Goal: Task Accomplishment & Management: Complete application form

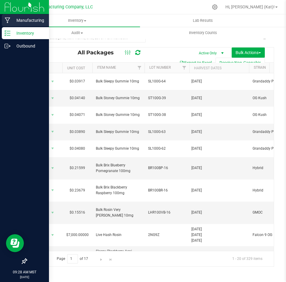
click at [11, 20] on p "Manufacturing" at bounding box center [28, 20] width 36 height 7
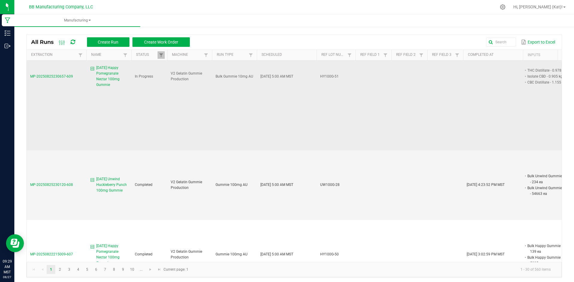
scroll to position [60, 0]
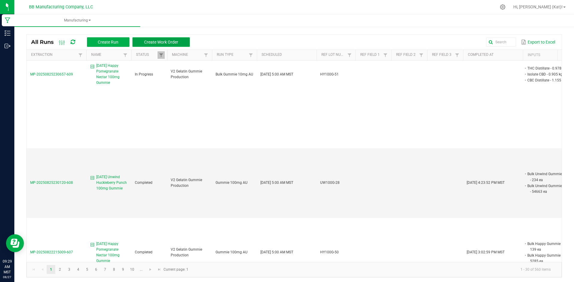
click at [171, 38] on button "Create Work Order" at bounding box center [160, 42] width 57 height 10
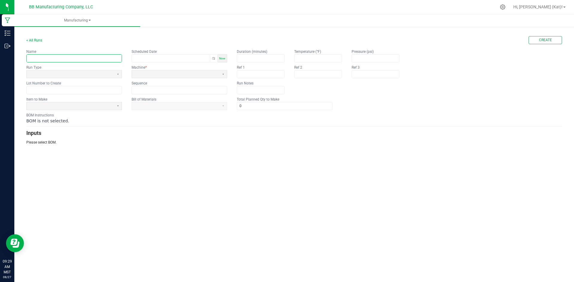
click at [110, 60] on input "text" at bounding box center [74, 58] width 95 height 7
paste input "LH Rosin Very Berry 100mg Gummie"
type input "[DATE] [PERSON_NAME] Very [PERSON_NAME] 100mg Gummie"
click at [74, 76] on span at bounding box center [70, 74] width 83 height 5
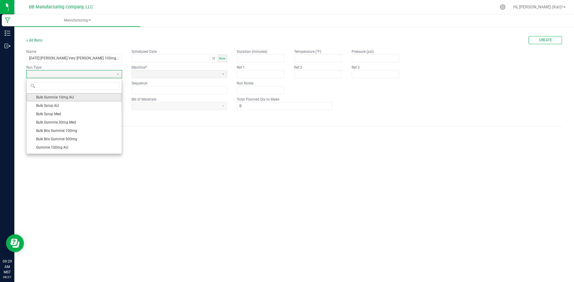
click at [70, 96] on span "Bulk Gummie 10mg AU" at bounding box center [55, 97] width 38 height 6
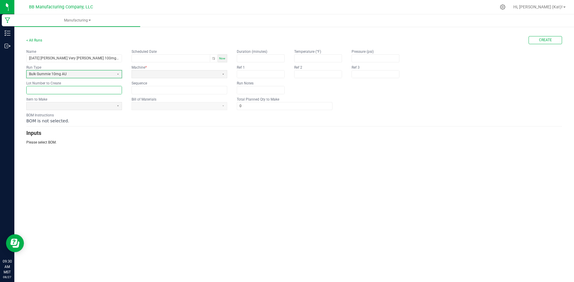
click at [32, 88] on input "text" at bounding box center [74, 89] width 95 height 7
paste input "LHR100VB-17"
type input "LHR100VB-17"
click at [48, 105] on span at bounding box center [70, 106] width 83 height 5
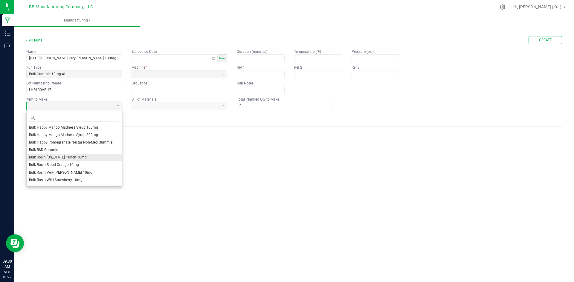
scroll to position [149, 0]
click at [76, 160] on li "Bulk Rosin Very [PERSON_NAME] 10mg" at bounding box center [74, 159] width 95 height 7
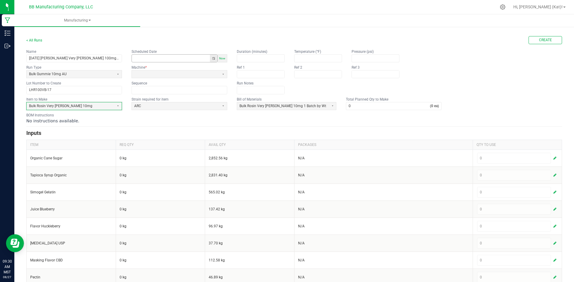
click at [215, 57] on button "Toggle popup" at bounding box center [213, 58] width 7 height 7
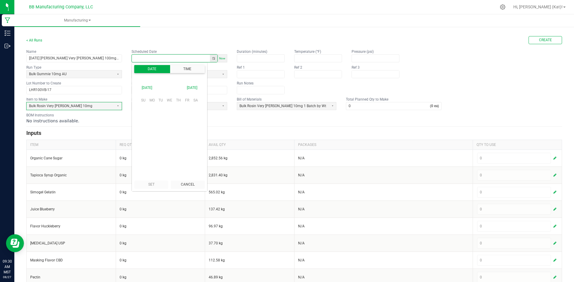
scroll to position [94159, 0]
click at [162, 143] on span "26" at bounding box center [160, 147] width 9 height 9
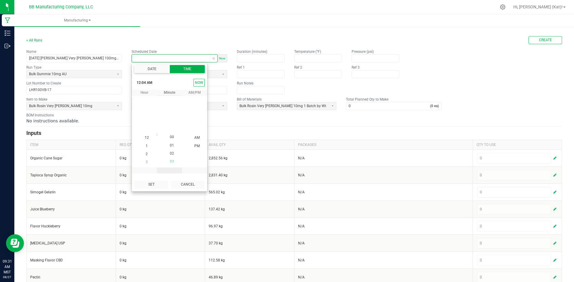
scroll to position [0, 0]
click at [146, 146] on li "5" at bounding box center [147, 146] width 14 height 8
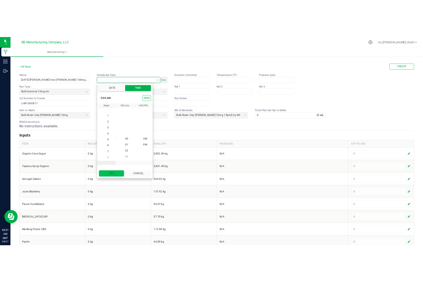
scroll to position [40, 0]
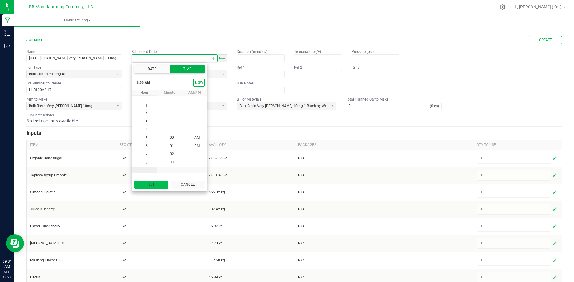
click at [158, 185] on button "Set" at bounding box center [151, 185] width 34 height 8
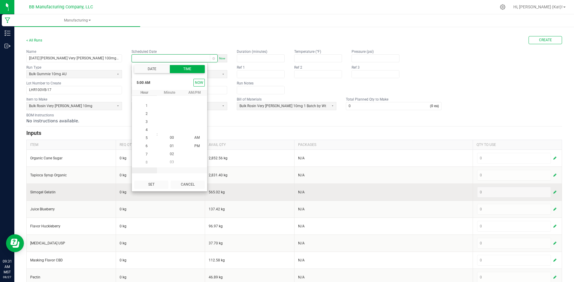
type input "[DATE] 5:00 AM"
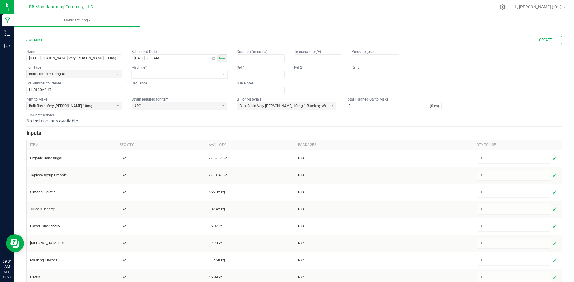
click at [177, 71] on span at bounding box center [176, 74] width 88 height 7
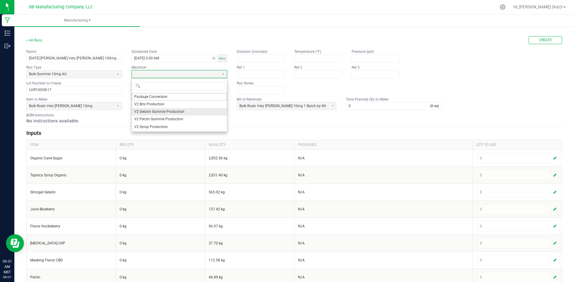
click at [158, 113] on span "V2 Gelatin Gummie Production" at bounding box center [159, 111] width 50 height 5
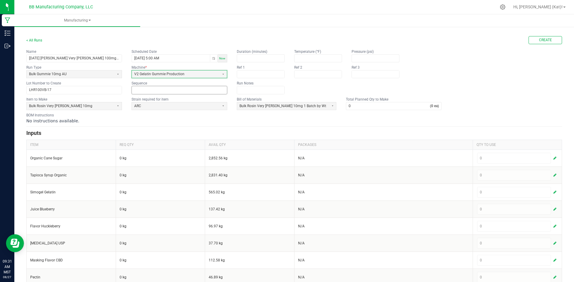
click at [152, 90] on input at bounding box center [179, 89] width 95 height 7
type input "0"
click at [154, 117] on div "BOM Instructions No instructions available." at bounding box center [294, 118] width 536 height 11
click at [286, 108] on input "0" at bounding box center [388, 106] width 84 height 7
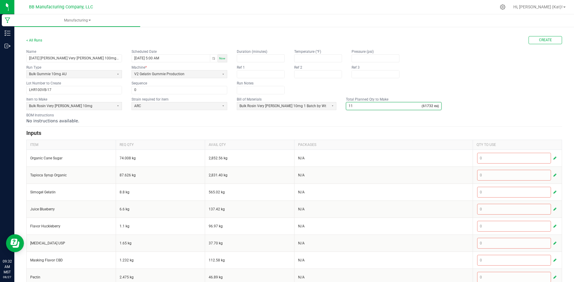
type input "11"
click at [286, 122] on div "No instructions available." at bounding box center [294, 121] width 536 height 6
click at [286, 39] on button "Create" at bounding box center [544, 40] width 33 height 8
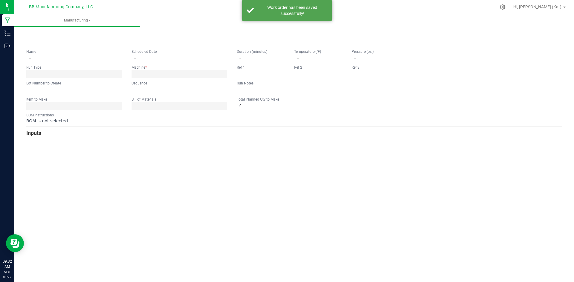
type input "[DATE] [PERSON_NAME] Very [PERSON_NAME] 100mg Gummie"
type input "[DATE] 5:00 AM"
type input "LHR100VB-17"
type input "0"
type input "11"
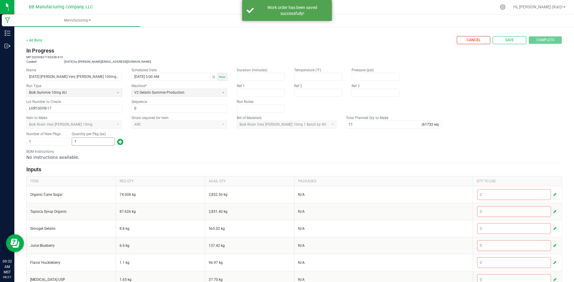
click at [77, 143] on input "1" at bounding box center [93, 141] width 42 height 7
type input "246"
click at [118, 145] on span "button" at bounding box center [120, 142] width 6 height 10
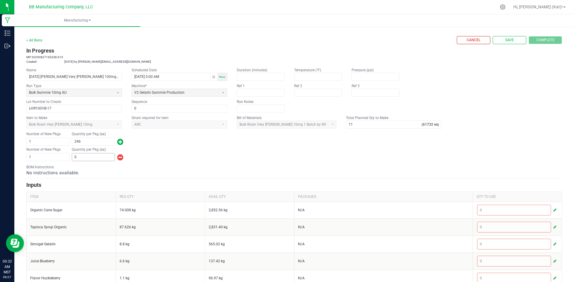
click at [100, 153] on div "Quantity per Pkg (ea) 0" at bounding box center [93, 154] width 43 height 14
drag, startPoint x: 100, startPoint y: 156, endPoint x: 125, endPoint y: 150, distance: 25.2
click at [100, 157] on input "0" at bounding box center [93, 157] width 42 height 7
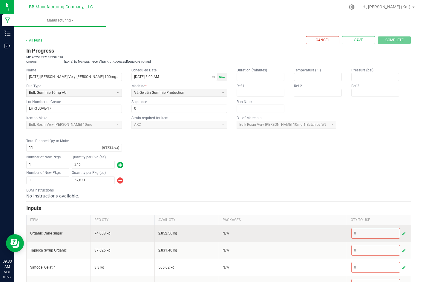
type input "57,831"
click at [286, 234] on span "button" at bounding box center [404, 233] width 3 height 5
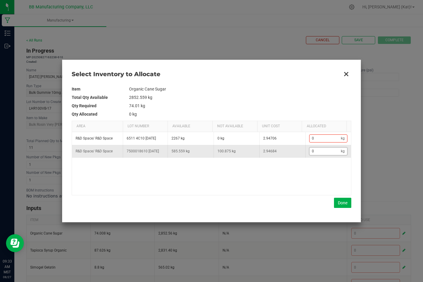
click at [286, 154] on input "0" at bounding box center [326, 151] width 32 height 7
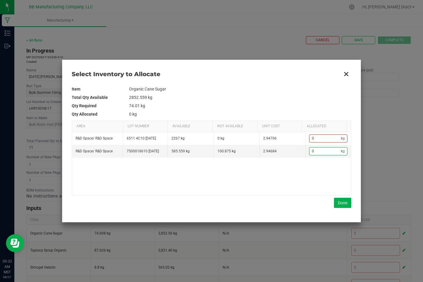
paste input "74.008"
type input "74.008"
click at [286, 201] on button "Done" at bounding box center [342, 203] width 17 height 10
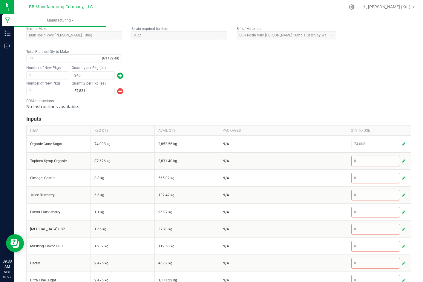
scroll to position [90, 0]
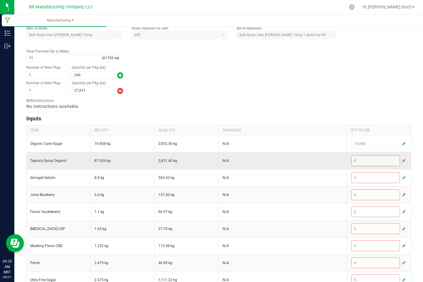
click at [286, 161] on span "button" at bounding box center [404, 160] width 3 height 5
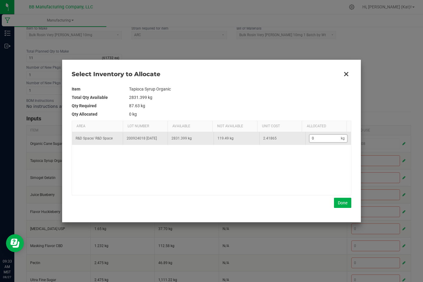
click at [286, 138] on input "0" at bounding box center [326, 138] width 32 height 7
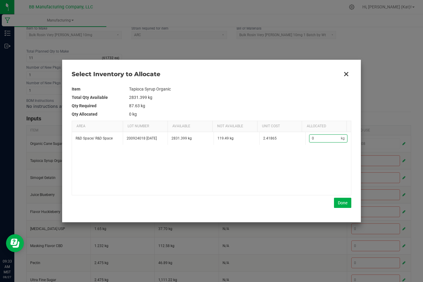
paste input "87.626"
type input "87.626"
click at [286, 207] on button "Done" at bounding box center [342, 203] width 17 height 10
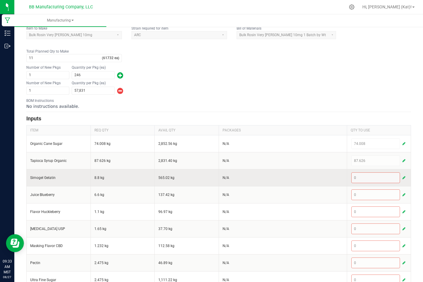
click at [286, 178] on span "button" at bounding box center [404, 177] width 3 height 5
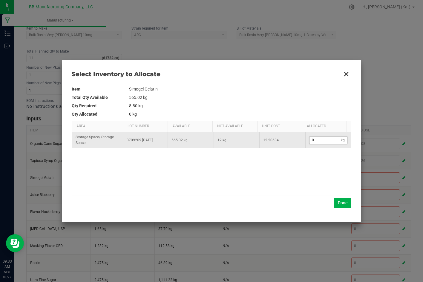
click at [286, 143] on input "0" at bounding box center [326, 140] width 32 height 7
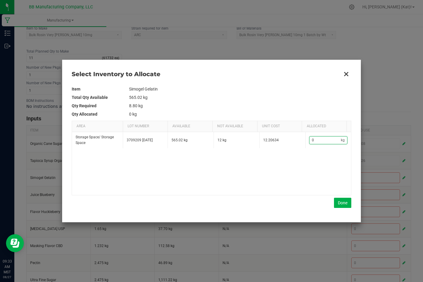
paste input "8.8"
type input "8.8"
click at [286, 204] on button "Done" at bounding box center [342, 203] width 17 height 10
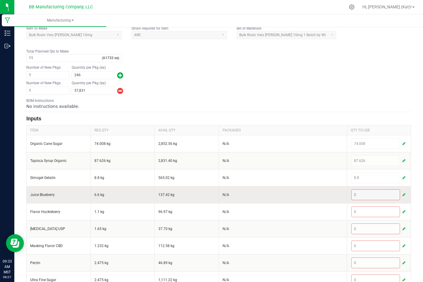
click at [286, 192] on button "button" at bounding box center [403, 194] width 5 height 7
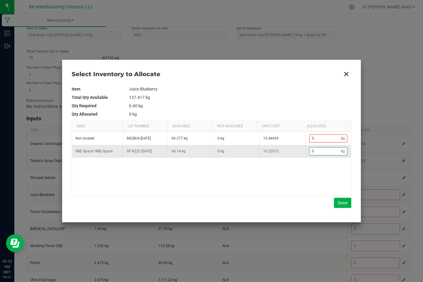
click at [286, 152] on input "0" at bounding box center [326, 151] width 32 height 7
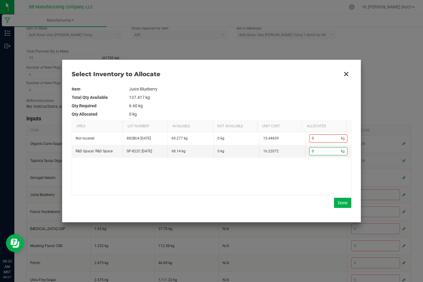
paste input "6.6"
type input "6.6"
click at [286, 204] on button "Done" at bounding box center [342, 203] width 17 height 10
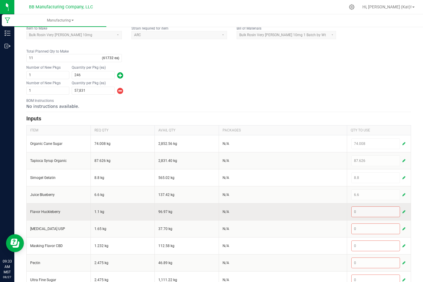
click at [286, 211] on span "button" at bounding box center [404, 212] width 3 height 5
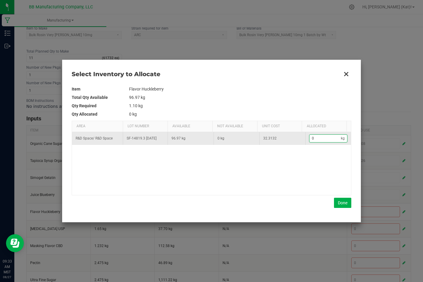
click at [286, 138] on input "0" at bounding box center [326, 138] width 32 height 7
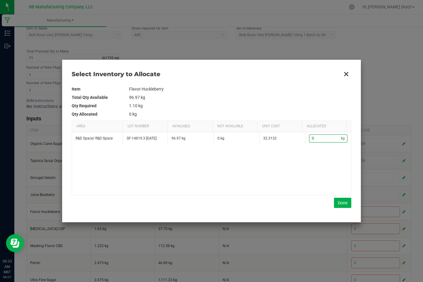
paste input "1.1"
type input "1.1"
click at [286, 200] on button "Done" at bounding box center [342, 203] width 17 height 10
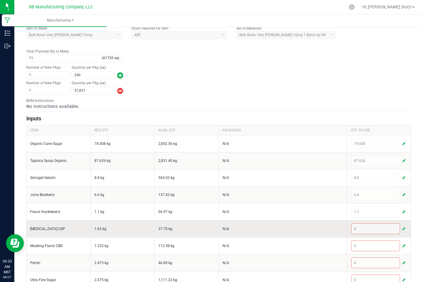
click at [286, 228] on span "button" at bounding box center [404, 229] width 3 height 5
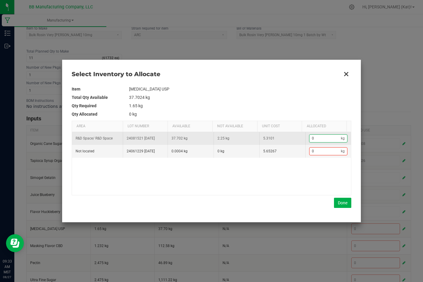
click at [286, 137] on input "0" at bounding box center [326, 138] width 32 height 7
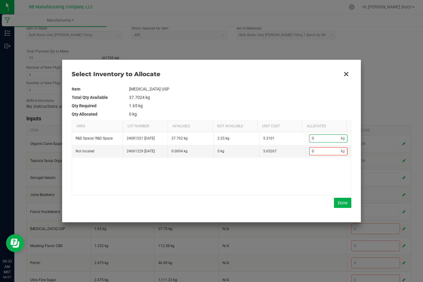
paste input "1.65"
type input "1.65"
click at [286, 203] on button "Done" at bounding box center [342, 203] width 17 height 10
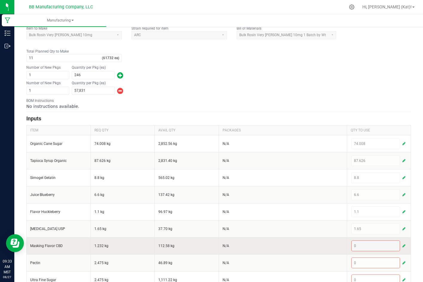
click at [286, 243] on button "button" at bounding box center [403, 245] width 5 height 7
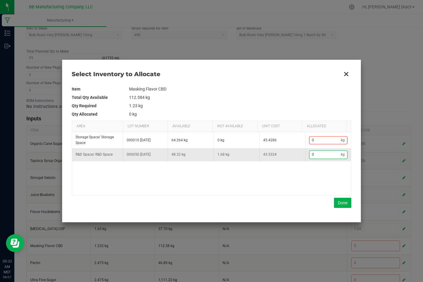
click at [286, 151] on input "0" at bounding box center [326, 154] width 32 height 7
paste input "1.232"
type input "1.232"
click at [286, 203] on button "Done" at bounding box center [342, 203] width 17 height 10
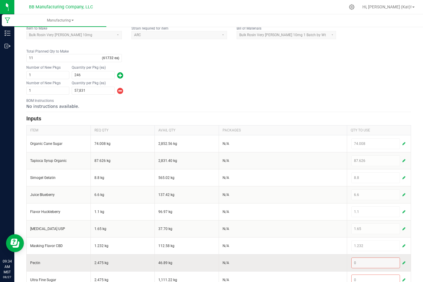
click at [286, 262] on span "button" at bounding box center [404, 263] width 3 height 5
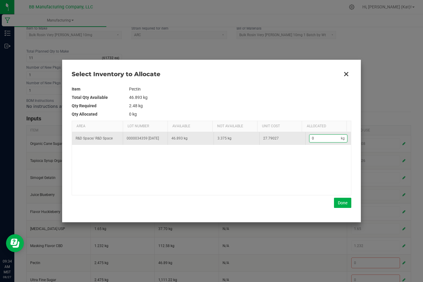
click at [286, 140] on input "0" at bounding box center [326, 138] width 32 height 7
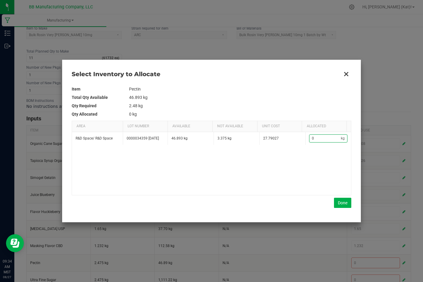
paste input "2.475"
type input "2.475"
click at [286, 207] on button "Done" at bounding box center [342, 203] width 17 height 10
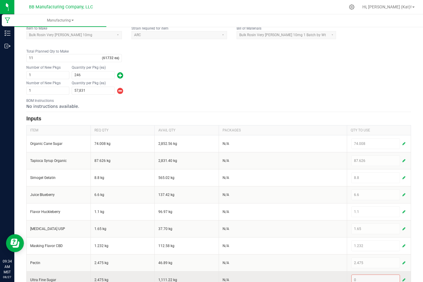
click at [286, 279] on span "button" at bounding box center [404, 280] width 3 height 5
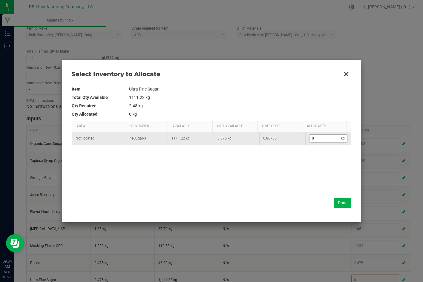
click at [286, 139] on input "0" at bounding box center [326, 138] width 32 height 7
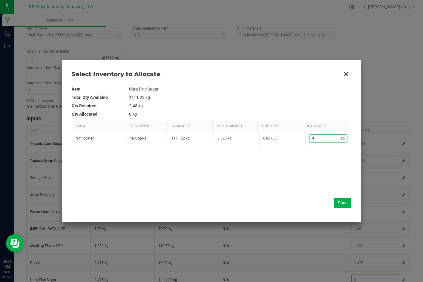
paste input "2.475"
type input "2.475"
click at [286, 200] on button "Done" at bounding box center [342, 203] width 17 height 10
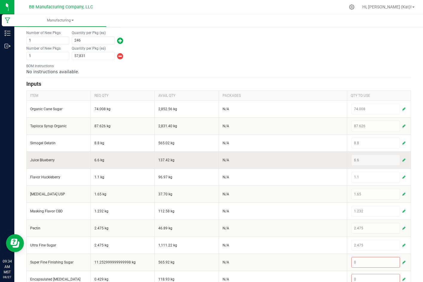
scroll to position [179, 0]
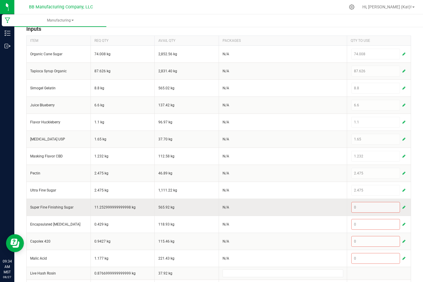
click at [286, 207] on span "button" at bounding box center [404, 207] width 3 height 5
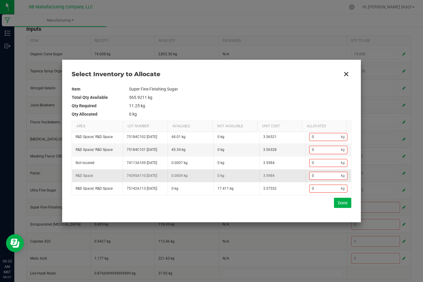
scroll to position [0, 0]
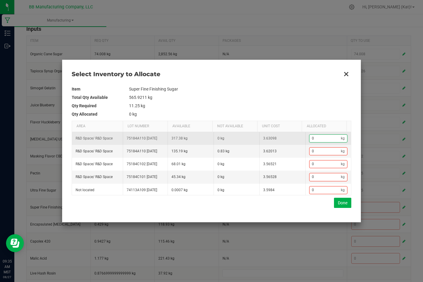
click at [286, 139] on input "0" at bounding box center [326, 138] width 32 height 7
paste input "17.529"
type input "17.529"
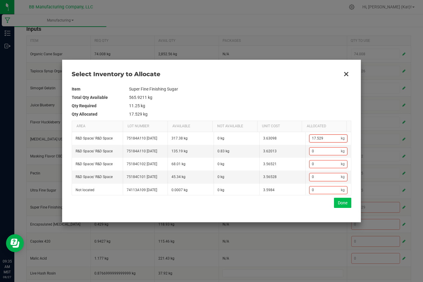
type input "17.529"
click at [286, 202] on button "Done" at bounding box center [342, 203] width 17 height 10
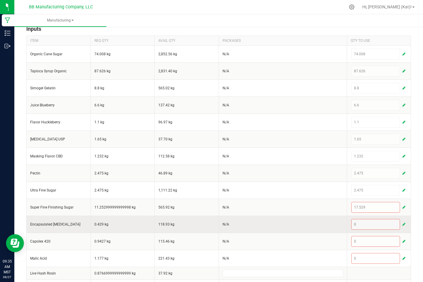
click at [286, 222] on button "button" at bounding box center [403, 224] width 5 height 7
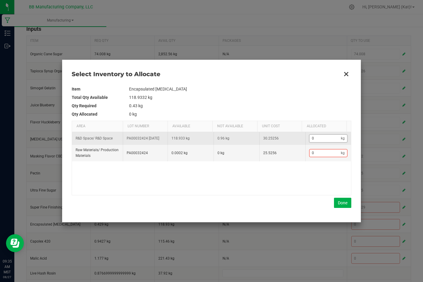
click at [286, 142] on input "0" at bounding box center [326, 138] width 32 height 7
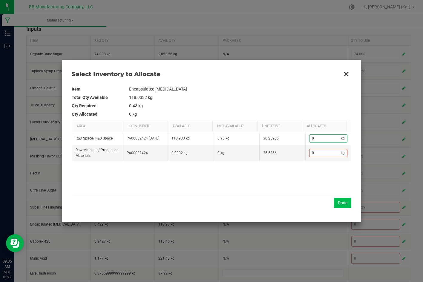
paste input ".922"
type input "0.922"
click at [286, 201] on button "Done" at bounding box center [342, 203] width 17 height 10
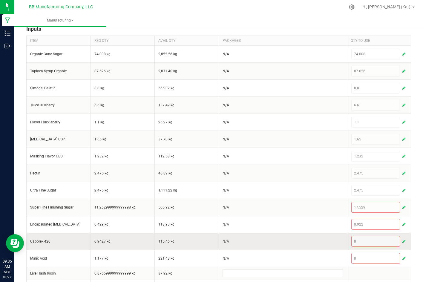
click at [286, 243] on span "button" at bounding box center [404, 241] width 3 height 5
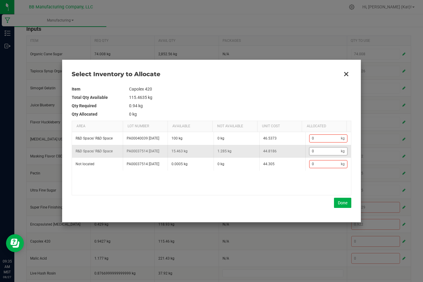
click at [286, 155] on input "0" at bounding box center [326, 151] width 32 height 7
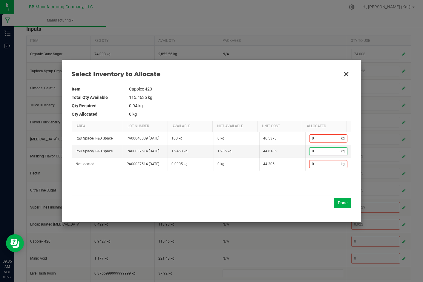
paste input ".942"
type input "0.942"
click at [286, 205] on button "Done" at bounding box center [342, 203] width 17 height 10
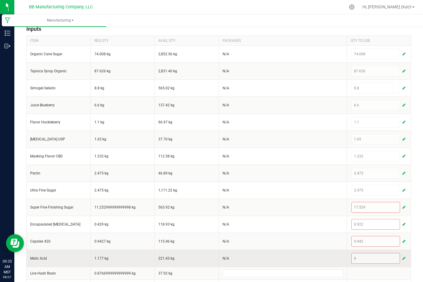
click at [286, 260] on span "button" at bounding box center [404, 258] width 3 height 5
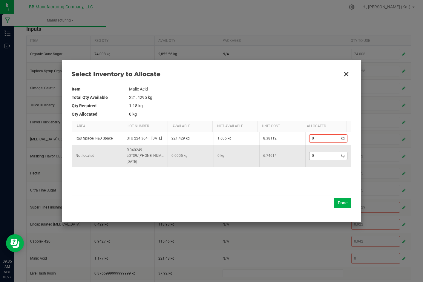
drag, startPoint x: 332, startPoint y: 138, endPoint x: 337, endPoint y: 155, distance: 17.1
click at [286, 139] on input "0" at bounding box center [326, 138] width 32 height 7
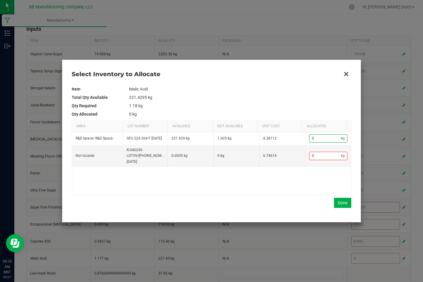
paste input "1.177"
type input "1.177"
click at [286, 202] on button "Done" at bounding box center [342, 203] width 17 height 10
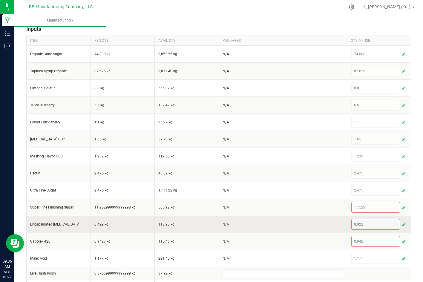
scroll to position [200, 0]
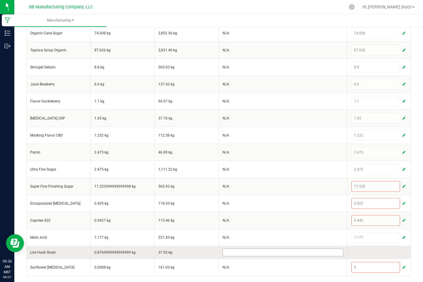
click at [255, 253] on input at bounding box center [283, 252] width 120 height 7
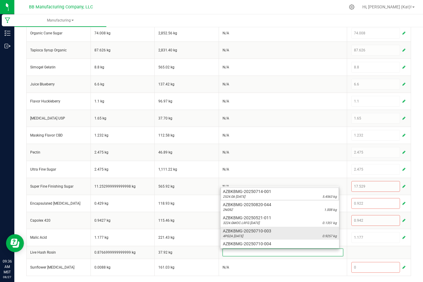
click at [259, 230] on span "AZBKBMG-20250710-003" at bounding box center [280, 231] width 114 height 6
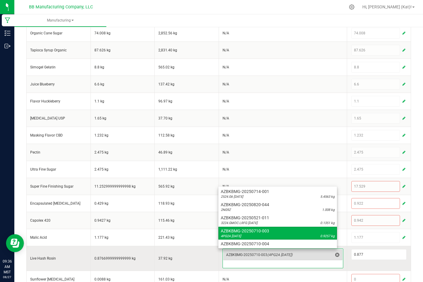
click at [278, 254] on span "(4PG2A [DATE])" at bounding box center [279, 255] width 25 height 4
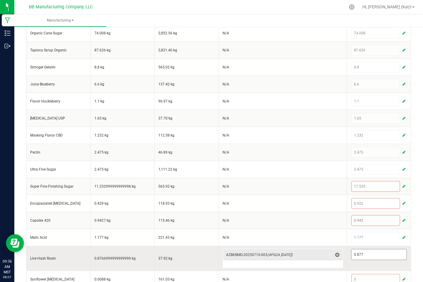
click at [286, 256] on input "0.877" at bounding box center [379, 255] width 55 height 10
paste input "4"
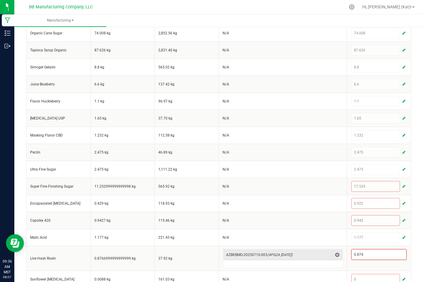
type input "0.874"
click at [286, 252] on div "< All Runs Cancel Save Complete In Progress MP-20250827163238-610 Created: Aug …" at bounding box center [218, 59] width 409 height 469
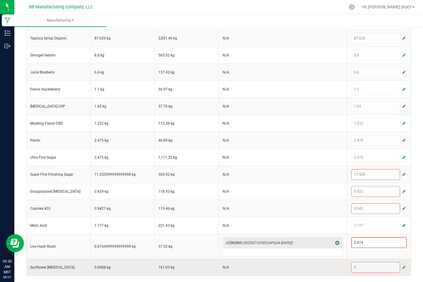
click at [286, 266] on span "button" at bounding box center [404, 267] width 3 height 5
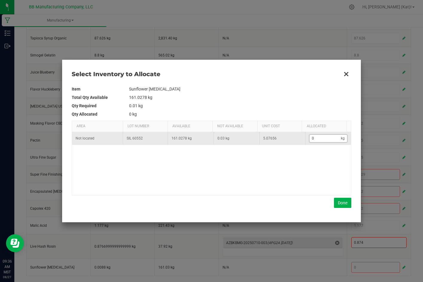
click at [286, 137] on input "0" at bounding box center [326, 138] width 32 height 7
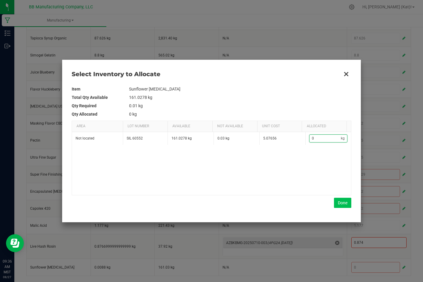
paste input ".008"
type input "0.008"
click at [286, 203] on button "Done" at bounding box center [342, 203] width 17 height 10
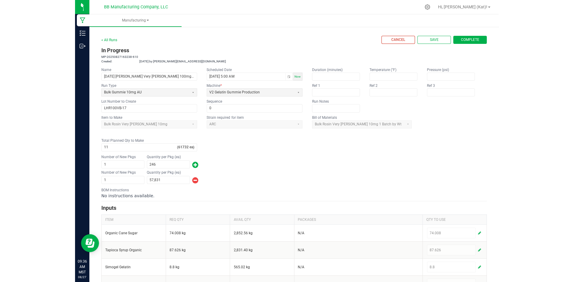
scroll to position [0, 0]
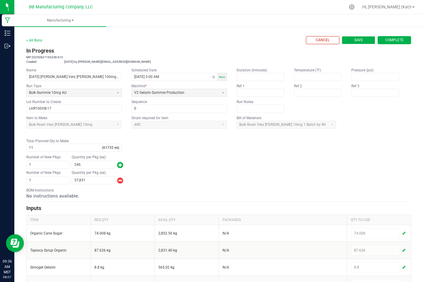
click at [286, 42] on span "Save" at bounding box center [358, 40] width 9 height 5
type input "0"
type input "1"
type input "0"
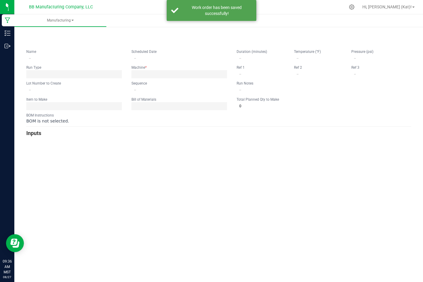
type input "[DATE] [PERSON_NAME] Very [PERSON_NAME] 100mg Gummie"
type input "[DATE] 5:00 AM"
type input "LHR100VB-17"
type input "0"
type input "11"
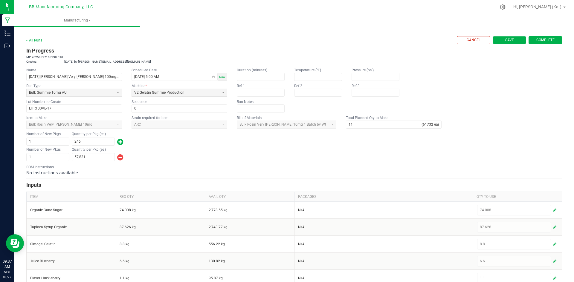
click at [286, 40] on button "Save" at bounding box center [509, 40] width 33 height 8
type input "0"
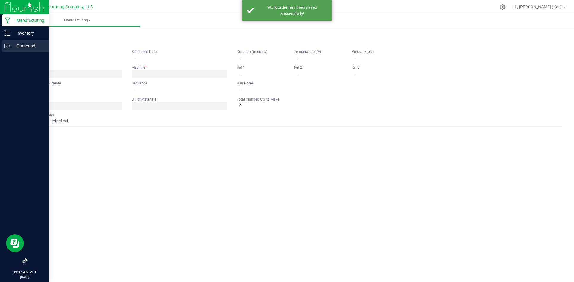
type input "[DATE] [PERSON_NAME] Very [PERSON_NAME] 100mg Gummie"
type input "[DATE] 5:00 AM"
type input "LHR100VB-17"
type input "0"
type input "11"
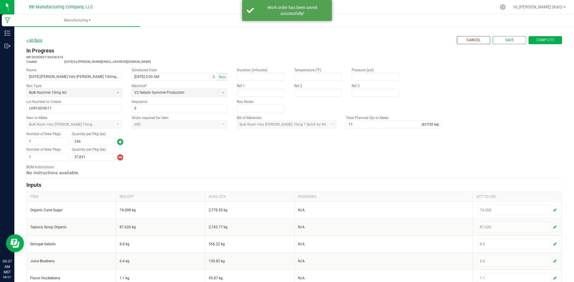
click at [36, 42] on link "< All Runs" at bounding box center [34, 40] width 16 height 4
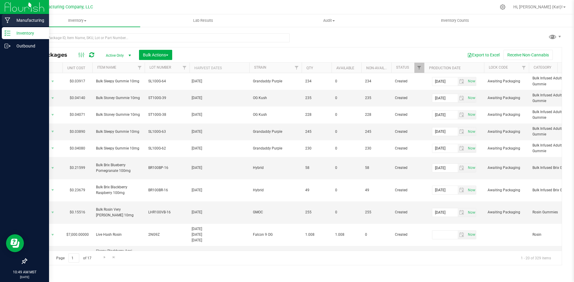
click at [12, 22] on p "Manufacturing" at bounding box center [28, 20] width 36 height 7
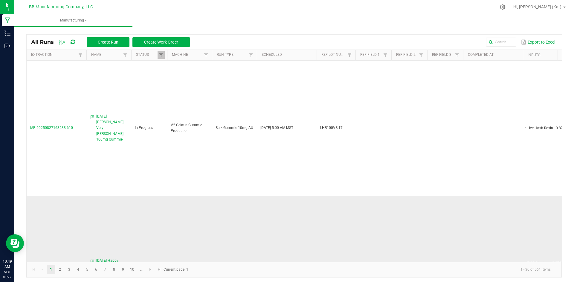
click at [103, 258] on span "[DATE] Happy Pomegranate Nectar 100mg Gummie" at bounding box center [111, 269] width 31 height 23
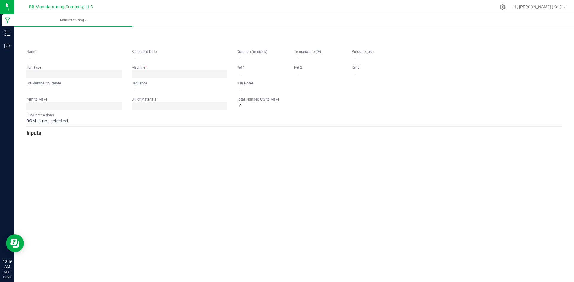
type input "[DATE] Happy Pomegranate Nectar 100mg Gummie"
type input "[DATE] 5:00 AM"
type input "HY100G-51"
type input "0"
type input "15"
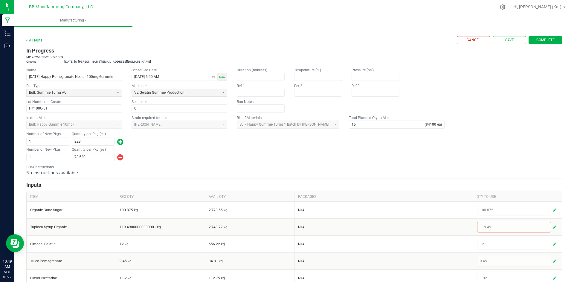
click at [541, 40] on span "Complete" at bounding box center [545, 40] width 18 height 5
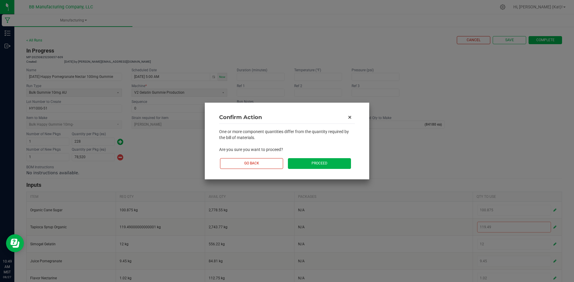
click at [311, 163] on button "Proceed" at bounding box center [319, 163] width 63 height 10
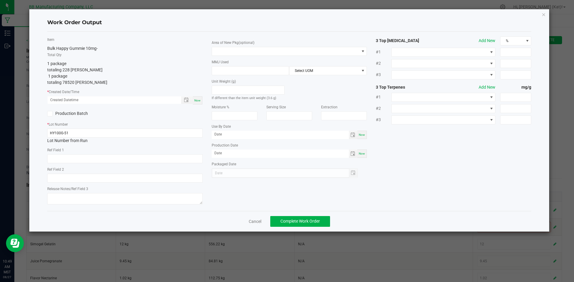
click at [198, 100] on span "Now" at bounding box center [197, 100] width 6 height 3
type input "[DATE] 10:49 AM"
type input "[DATE]"
click at [91, 159] on input "text" at bounding box center [124, 159] width 155 height 9
paste input "73g"
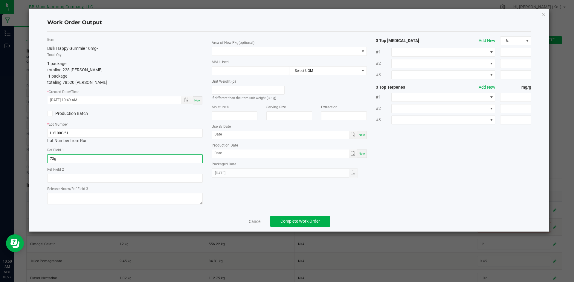
type input "73g"
click at [121, 181] on input "text" at bounding box center [124, 178] width 155 height 9
paste input "36g"
type input "36g"
click at [120, 201] on textarea at bounding box center [124, 198] width 155 height 11
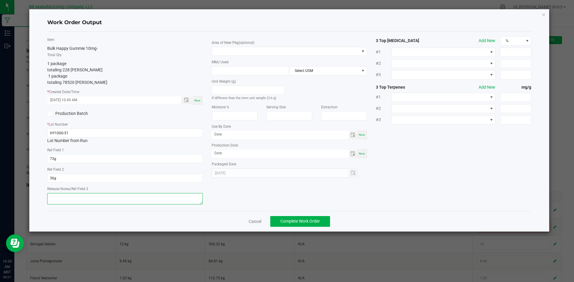
paste textarea "060425 (C) [DATE]"
drag, startPoint x: 99, startPoint y: 201, endPoint x: 62, endPoint y: 202, distance: 37.4
click at [62, 202] on textarea "060425 (C) [DATE]" at bounding box center [124, 198] width 155 height 11
type textarea "060425"
click at [95, 224] on div "Cancel Complete Work Order" at bounding box center [289, 221] width 484 height 21
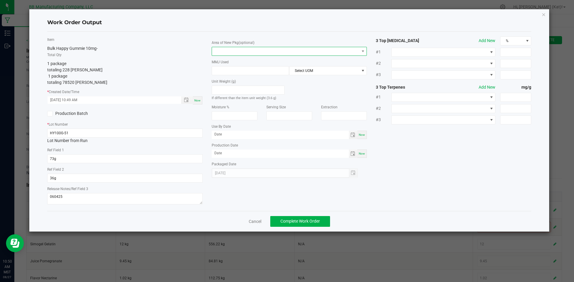
click at [332, 53] on span at bounding box center [285, 51] width 147 height 8
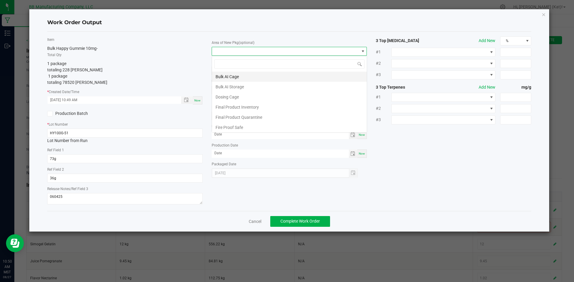
scroll to position [9, 155]
click at [262, 121] on li "Final Product Quarantine" at bounding box center [289, 117] width 155 height 10
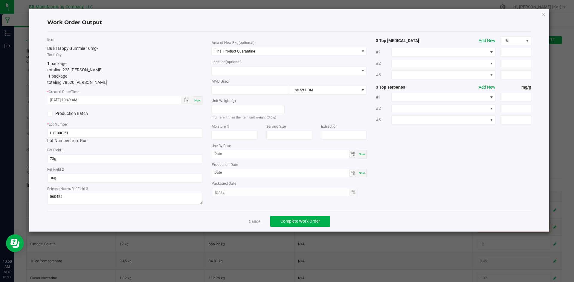
click at [362, 146] on div "Use By Date Now" at bounding box center [289, 151] width 155 height 16
click at [362, 151] on div "Now" at bounding box center [362, 154] width 10 height 8
type input "[DATE]"
click at [363, 170] on div "Now" at bounding box center [362, 173] width 10 height 8
type input "[DATE]"
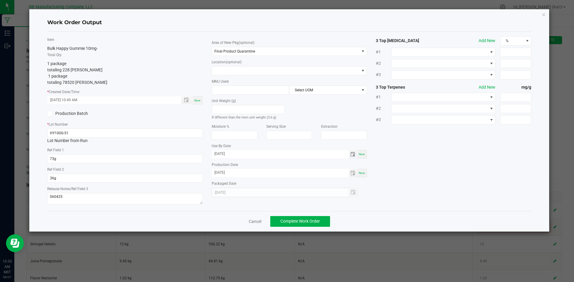
click at [222, 153] on input "[DATE]" at bounding box center [280, 153] width 137 height 7
type input "[DATE]"
click at [220, 174] on input "[DATE]" at bounding box center [280, 172] width 137 height 7
type input "[DATE]"
click at [313, 221] on span "Complete Work Order" at bounding box center [299, 221] width 39 height 5
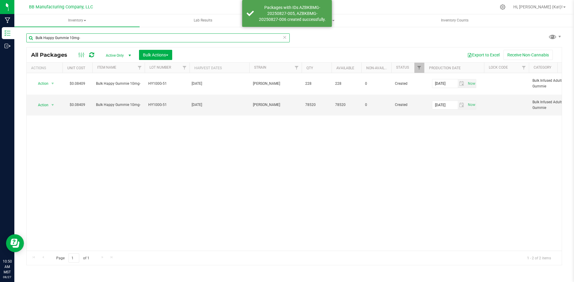
click at [114, 40] on input "Bulk Happy Gummie 10mg-" at bounding box center [157, 37] width 263 height 9
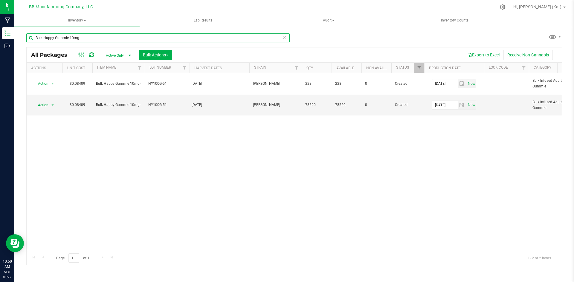
click at [114, 40] on input "Bulk Happy Gummie 10mg-" at bounding box center [157, 37] width 263 height 9
type input "hy100g-51"
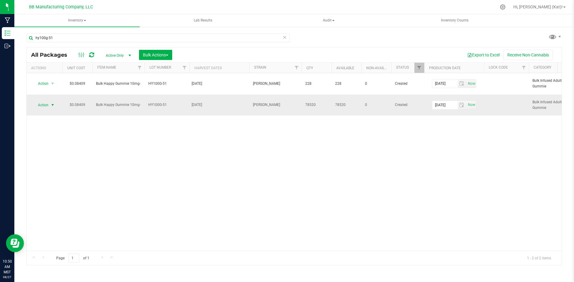
click at [48, 107] on span "Action" at bounding box center [41, 105] width 16 height 8
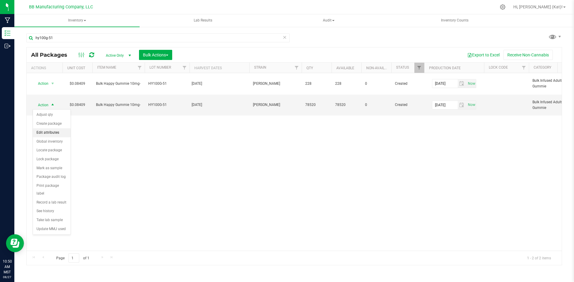
click at [52, 129] on li "Edit attributes" at bounding box center [52, 133] width 38 height 9
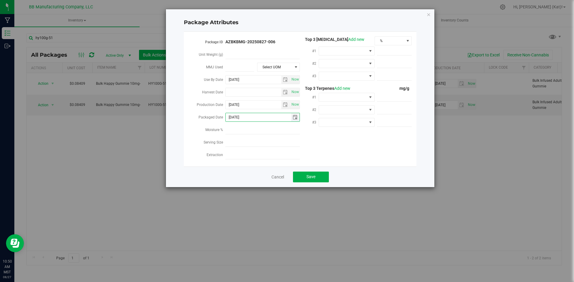
drag, startPoint x: 247, startPoint y: 117, endPoint x: 237, endPoint y: 116, distance: 10.8
click at [237, 116] on input "[DATE]" at bounding box center [258, 117] width 65 height 8
click at [235, 116] on input "[DATE]" at bounding box center [258, 117] width 65 height 8
drag, startPoint x: 247, startPoint y: 116, endPoint x: 234, endPoint y: 120, distance: 13.3
click at [234, 120] on span "[DATE]" at bounding box center [262, 117] width 74 height 9
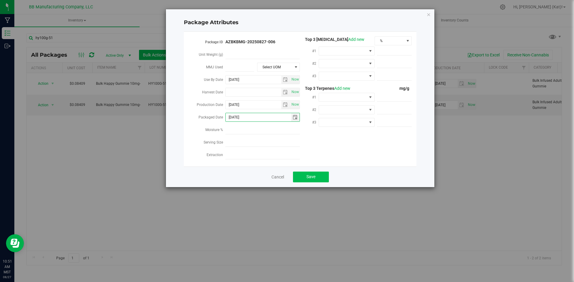
type input "[DATE]"
click at [313, 175] on span "Save" at bounding box center [310, 177] width 9 height 5
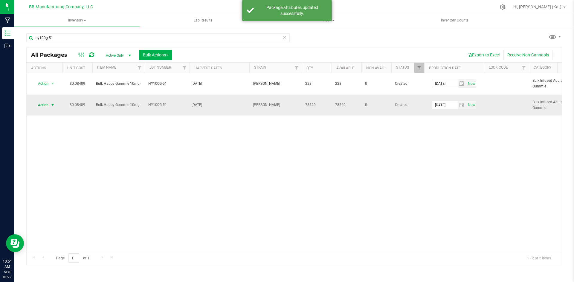
click at [47, 107] on span "Action" at bounding box center [41, 105] width 16 height 8
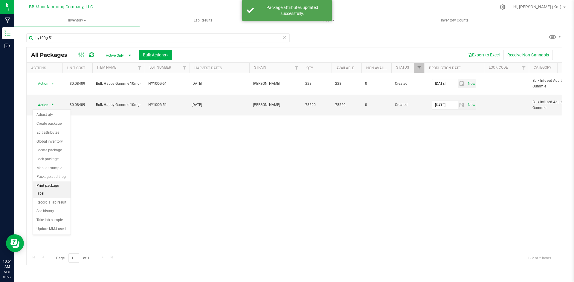
click at [58, 185] on li "Print package label" at bounding box center [52, 190] width 38 height 16
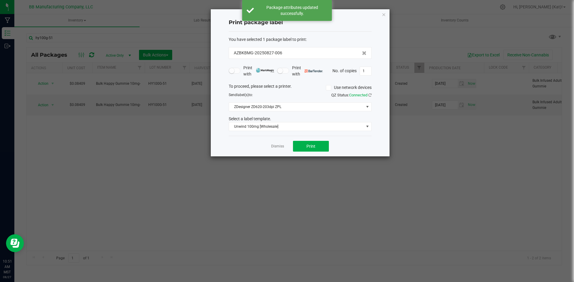
click at [316, 132] on div "You have selected 1 package label to print : AZBKBMG-20250827-006 Print with Pr…" at bounding box center [300, 84] width 143 height 105
click at [274, 127] on span "Unwind 100mg [Wholesale]" at bounding box center [296, 127] width 135 height 8
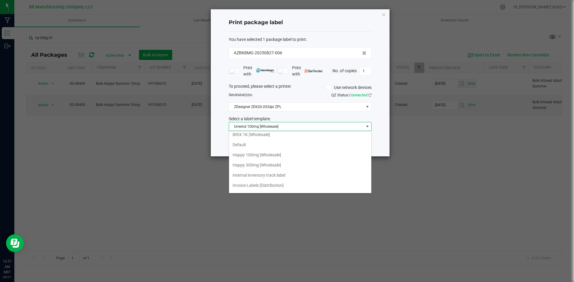
scroll to position [60, 0]
click at [272, 167] on li "Happy 100mg [Wholesale]" at bounding box center [300, 169] width 142 height 10
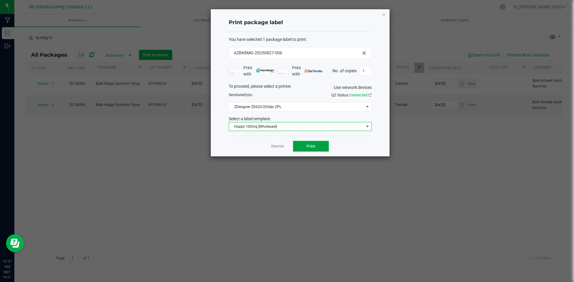
click at [310, 145] on span "Print" at bounding box center [310, 146] width 9 height 5
click at [311, 144] on span "Print" at bounding box center [310, 146] width 9 height 5
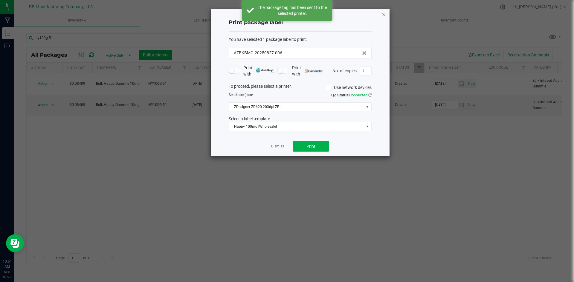
click at [382, 13] on icon "button" at bounding box center [384, 14] width 4 height 7
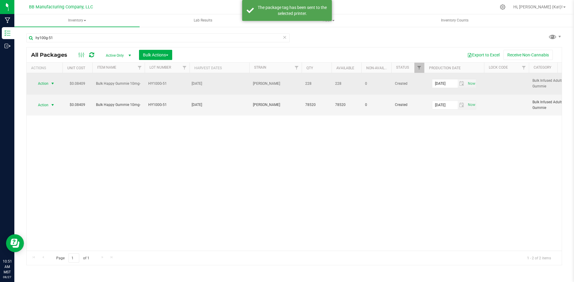
click at [35, 83] on span "Action" at bounding box center [41, 83] width 16 height 8
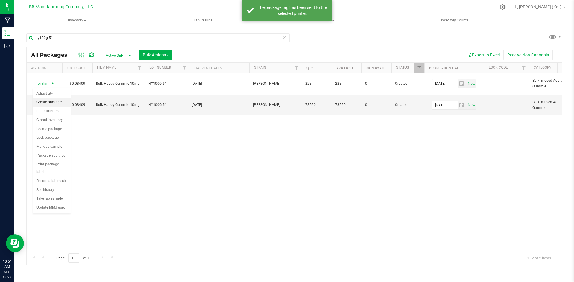
click at [53, 102] on li "Create package" at bounding box center [52, 102] width 38 height 9
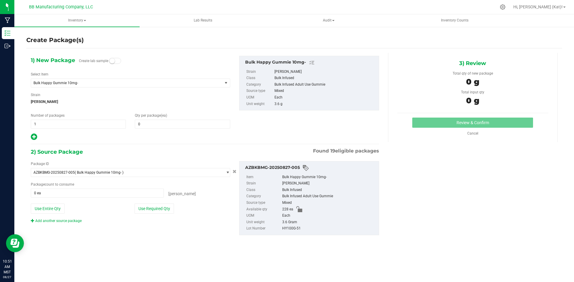
click at [112, 62] on small at bounding box center [111, 60] width 5 height 5
click at [143, 122] on span at bounding box center [182, 124] width 95 height 9
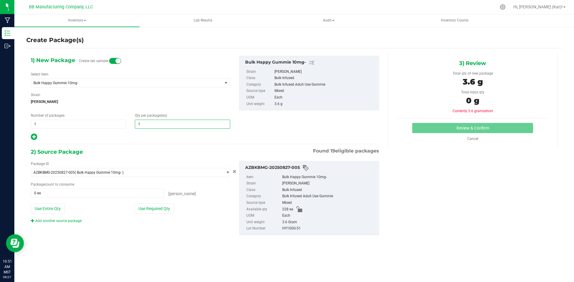
type input "10"
click at [152, 209] on button "Use Required Qty" at bounding box center [153, 209] width 39 height 10
type input "10 ea"
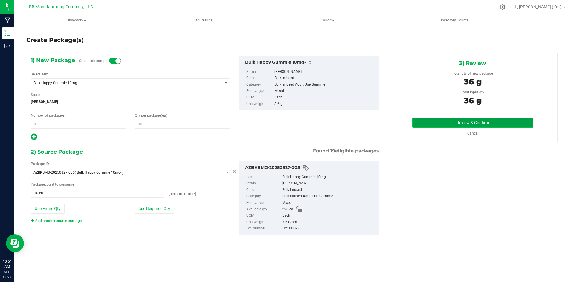
click at [422, 124] on button "Review & Confirm" at bounding box center [472, 123] width 121 height 10
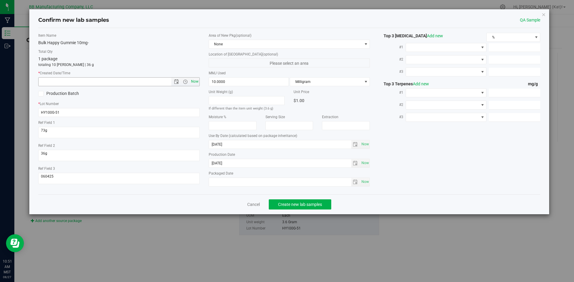
click at [197, 82] on span "Now" at bounding box center [194, 81] width 10 height 9
type input "[DATE] 10:51 AM"
click at [236, 43] on span "None" at bounding box center [285, 44] width 153 height 8
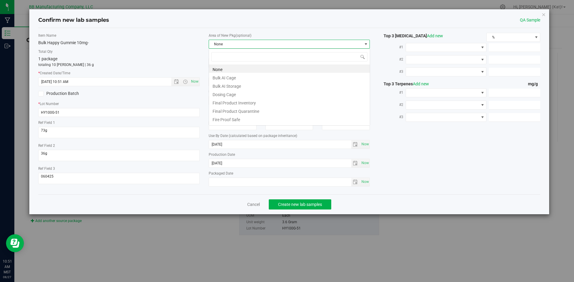
scroll to position [9, 161]
click at [256, 109] on li "Final Product Quarantine" at bounding box center [289, 110] width 161 height 8
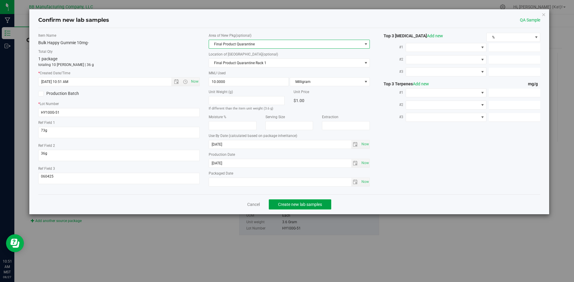
click at [310, 205] on span "Create new lab samples" at bounding box center [300, 204] width 44 height 5
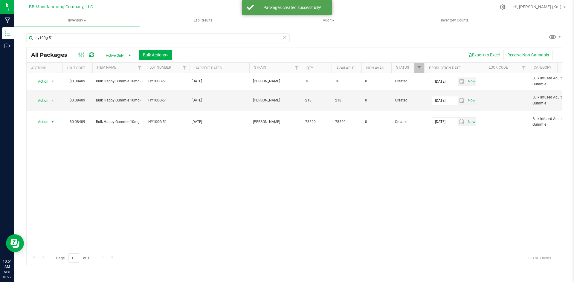
click at [48, 121] on span "Action" at bounding box center [41, 122] width 16 height 8
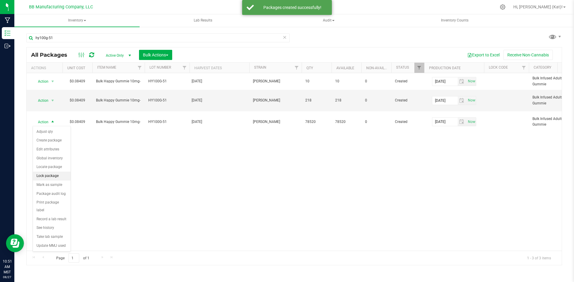
click at [57, 174] on li "Lock package" at bounding box center [52, 176] width 38 height 9
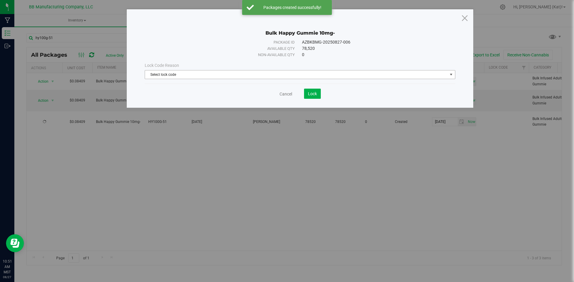
click at [221, 77] on span "Select lock code" at bounding box center [296, 75] width 302 height 8
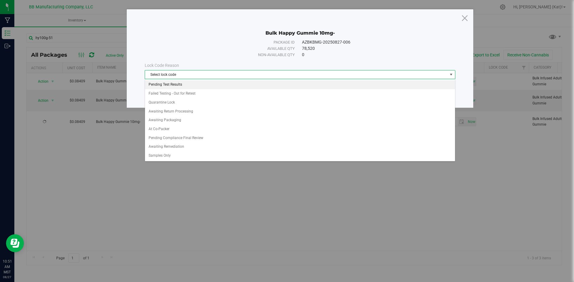
drag, startPoint x: 178, startPoint y: 87, endPoint x: 192, endPoint y: 88, distance: 14.1
click at [178, 87] on li "Pending Test Results" at bounding box center [300, 84] width 310 height 9
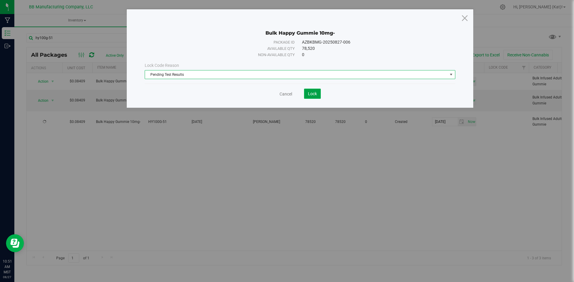
click at [317, 92] on button "Lock" at bounding box center [312, 94] width 17 height 10
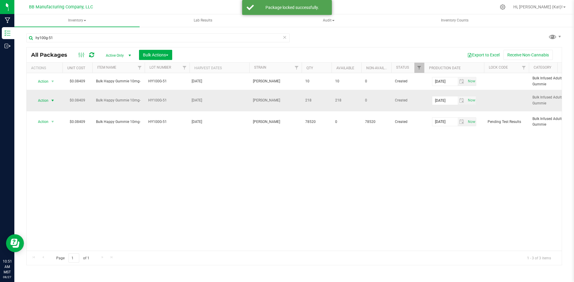
click at [42, 103] on span "Action" at bounding box center [41, 101] width 16 height 8
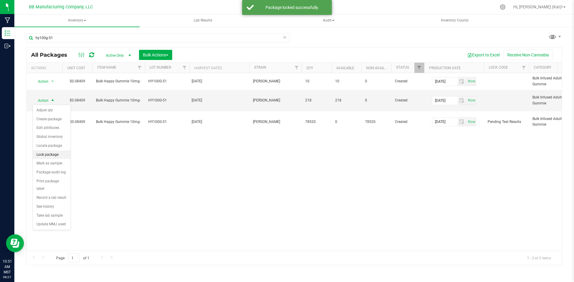
click at [48, 152] on li "Lock package" at bounding box center [52, 155] width 38 height 9
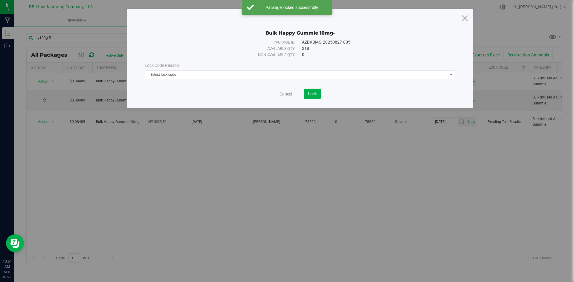
click at [207, 77] on span "Select lock code" at bounding box center [296, 75] width 302 height 8
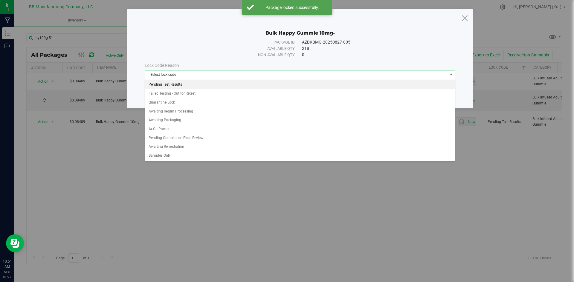
click at [179, 85] on li "Pending Test Results" at bounding box center [300, 84] width 310 height 9
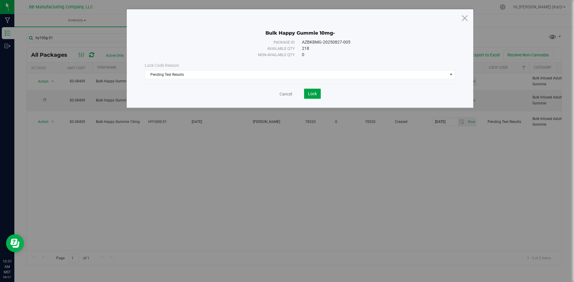
click at [306, 94] on button "Lock" at bounding box center [312, 94] width 17 height 10
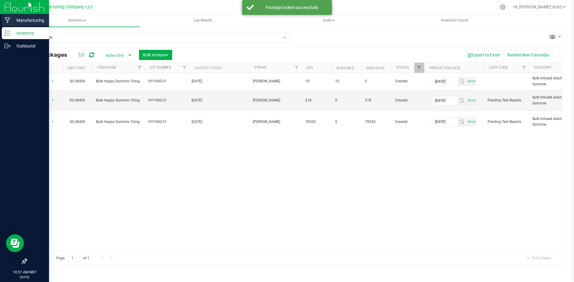
click at [10, 24] on div "Manufacturing" at bounding box center [25, 20] width 47 height 12
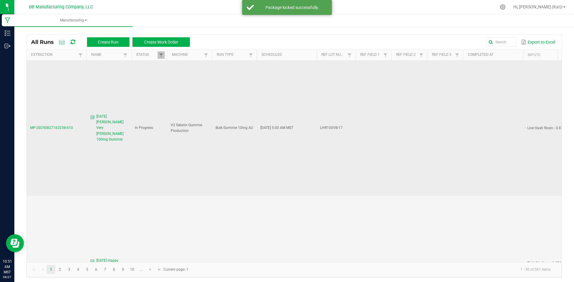
click at [117, 115] on span "[DATE] [PERSON_NAME] Very [PERSON_NAME] 100mg Gummie" at bounding box center [111, 128] width 31 height 29
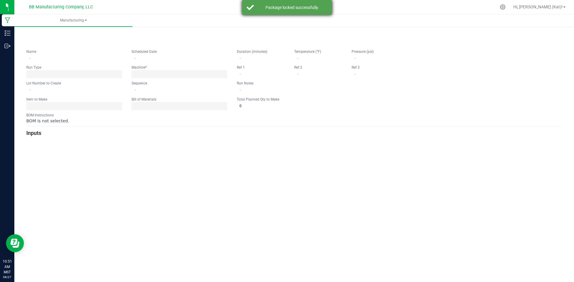
type input "[DATE] [PERSON_NAME] Very [PERSON_NAME] 100mg Gummie"
type input "[DATE] 5:00 AM"
type input "LHR100VB-17"
type input "0"
type input "11"
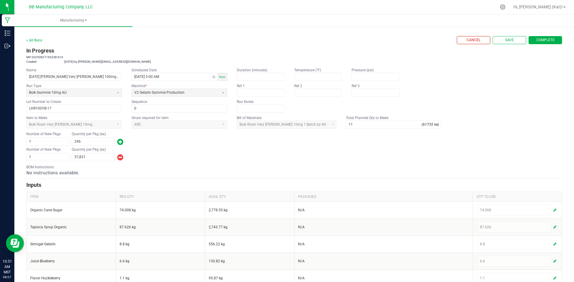
click at [538, 41] on span "Complete" at bounding box center [545, 40] width 18 height 5
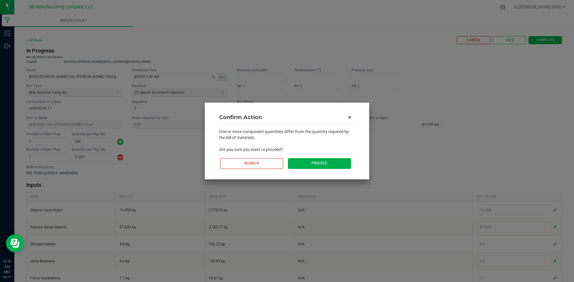
click at [323, 160] on button "Proceed" at bounding box center [319, 163] width 63 height 10
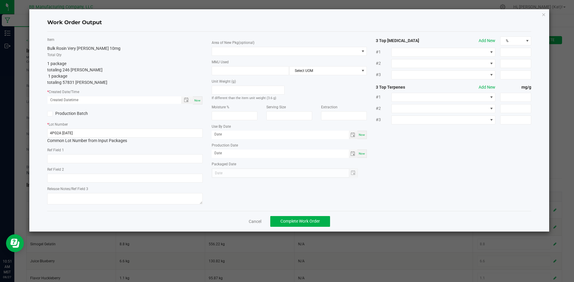
click at [197, 101] on span "Now" at bounding box center [197, 100] width 6 height 3
type input "[DATE] 10:52 AM"
type input "[DATE]"
click at [94, 132] on input "4PG2A [DATE]" at bounding box center [124, 133] width 155 height 9
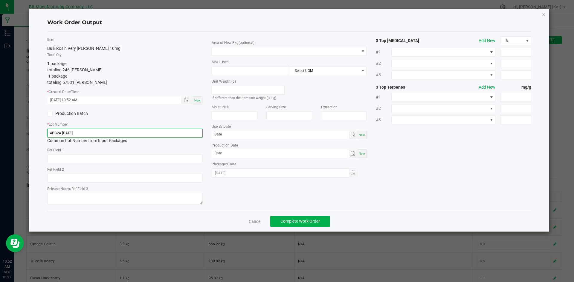
click at [94, 132] on input "4PG2A [DATE]" at bounding box center [124, 133] width 155 height 9
paste input "LHR100VB-17"
type input "LHR100VB-17"
click at [129, 194] on textarea at bounding box center [124, 198] width 155 height 11
paste textarea "4PG2A [DATE]"
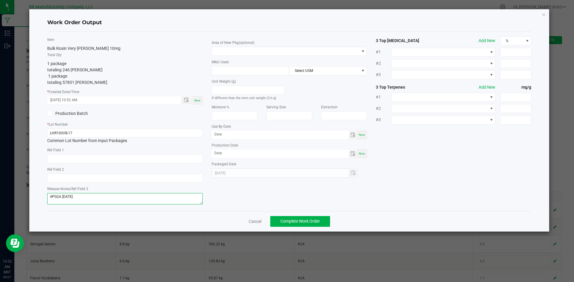
drag, startPoint x: 82, startPoint y: 197, endPoint x: 61, endPoint y: 200, distance: 22.1
click at [61, 200] on textarea "4PG2A [DATE]" at bounding box center [124, 198] width 155 height 11
type textarea "4PG2A"
click at [132, 153] on div "Ref Field 1" at bounding box center [124, 155] width 155 height 16
click at [132, 158] on input "text" at bounding box center [124, 159] width 155 height 9
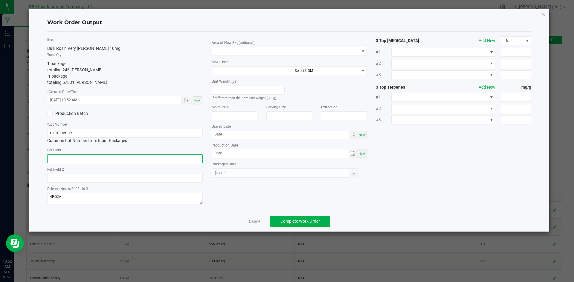
paste input "45g"
type input "45g"
click at [89, 179] on input "text" at bounding box center [124, 178] width 155 height 9
paste input "36g"
type input "36g"
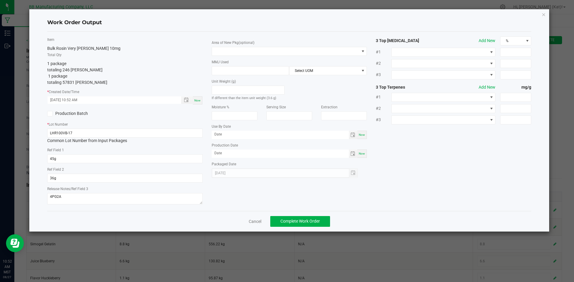
click at [196, 117] on div "Production Batch" at bounding box center [125, 113] width 164 height 9
click at [281, 56] on div "Area of New Pkg (optional) MMJ Used Select UOM Unit Weight (g) If different tha…" at bounding box center [289, 107] width 164 height 142
click at [278, 51] on span at bounding box center [285, 51] width 147 height 8
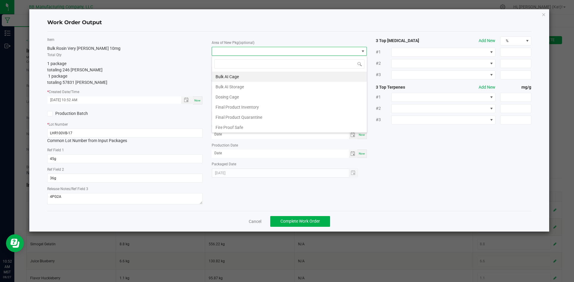
scroll to position [9, 155]
click at [249, 115] on li "Final Product Quarantine" at bounding box center [289, 117] width 155 height 10
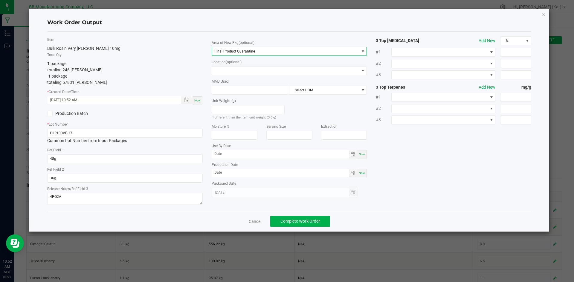
click at [359, 154] on span "Now" at bounding box center [362, 154] width 6 height 3
type input "[DATE]"
click at [363, 173] on span "Now" at bounding box center [362, 173] width 6 height 3
type input "[DATE]"
click at [221, 155] on input "[DATE]" at bounding box center [280, 153] width 137 height 7
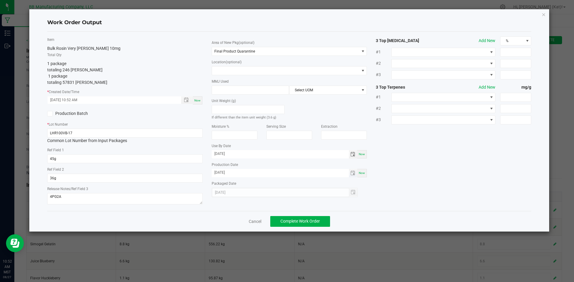
type input "[DATE]"
click at [223, 172] on input "[DATE]" at bounding box center [280, 172] width 137 height 7
type input "[DATE]"
click at [317, 222] on span "Complete Work Order" at bounding box center [299, 221] width 39 height 5
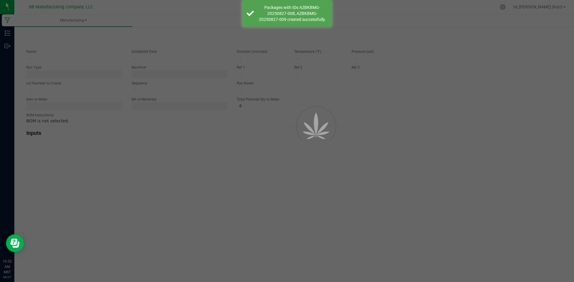
type input "[DATE] [PERSON_NAME] Very [PERSON_NAME] 100mg Gummie"
type input "[DATE] 5:00 AM"
type input "LHR100VB-17"
type input "0"
type input "11"
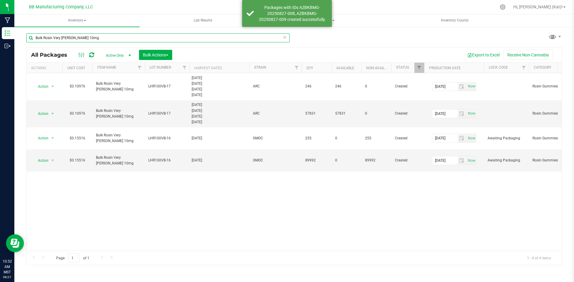
click at [114, 39] on input "Bulk Rosin Very [PERSON_NAME] 10mg" at bounding box center [157, 37] width 263 height 9
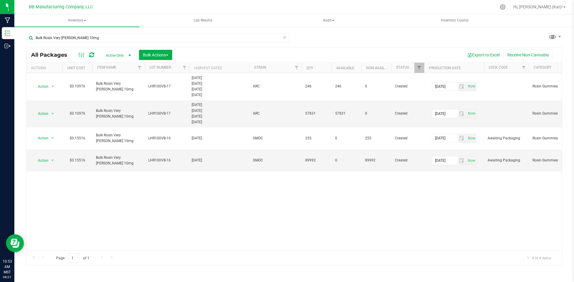
click at [283, 39] on icon at bounding box center [284, 36] width 4 height 7
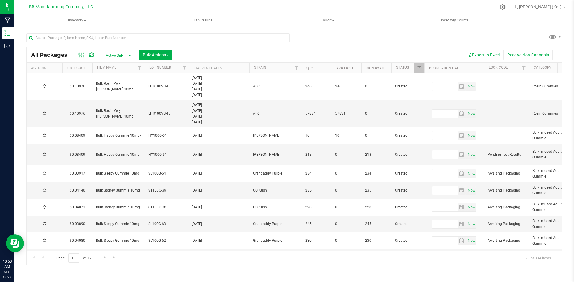
click at [246, 43] on div at bounding box center [157, 40] width 263 height 14
type input "[DATE]"
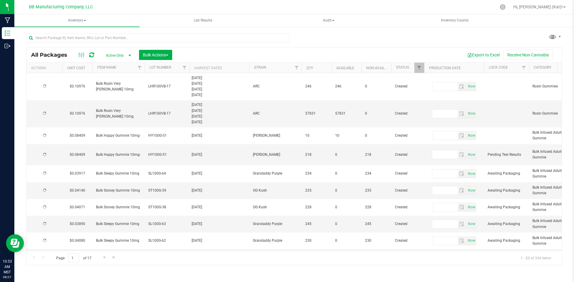
type input "[DATE]"
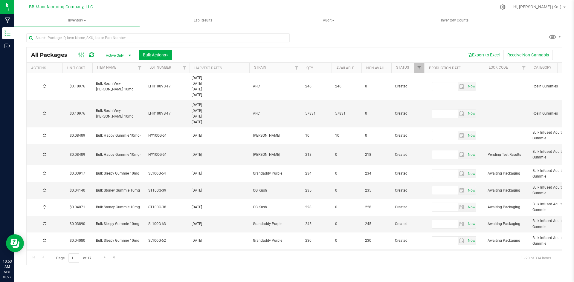
type input "[DATE]"
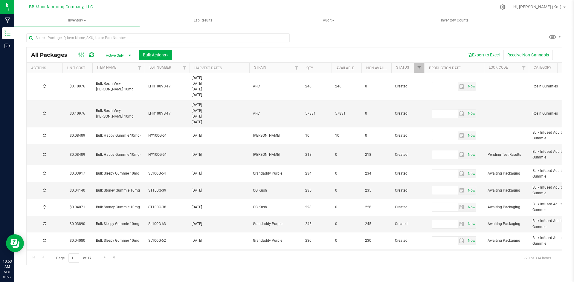
type input "[DATE]"
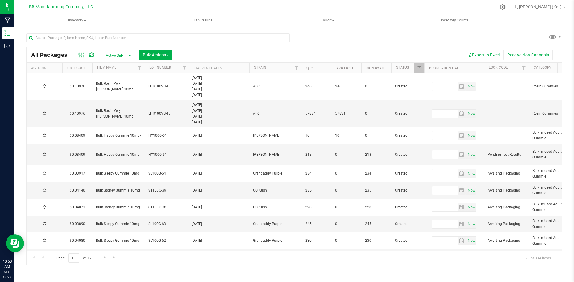
type input "[DATE]"
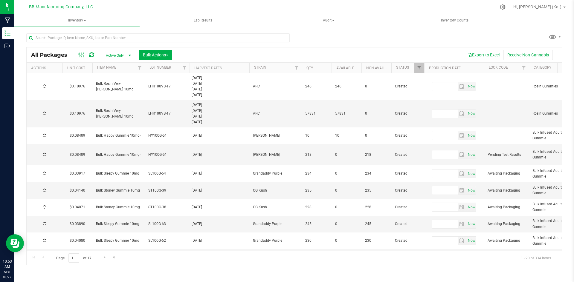
type input "[DATE]"
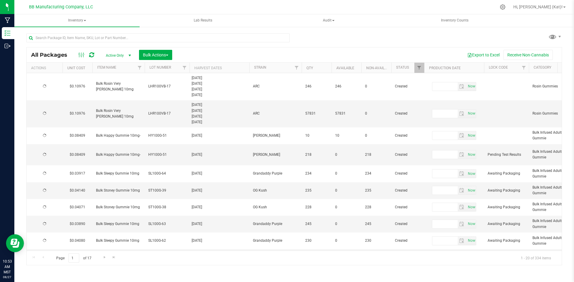
type input "[DATE]"
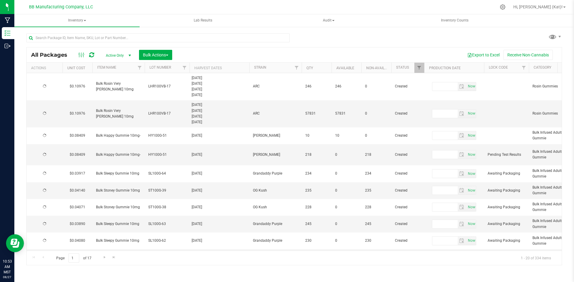
type input "[DATE]"
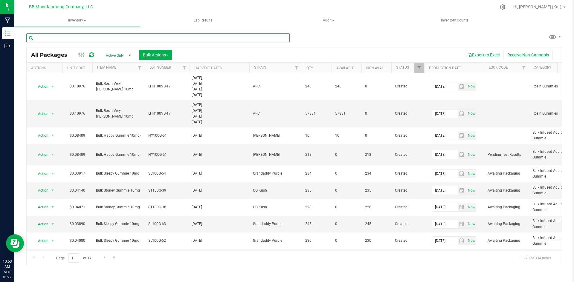
click at [244, 39] on input "text" at bounding box center [157, 37] width 263 height 9
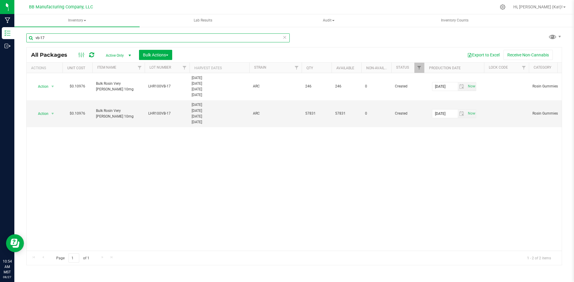
type input "vb-17"
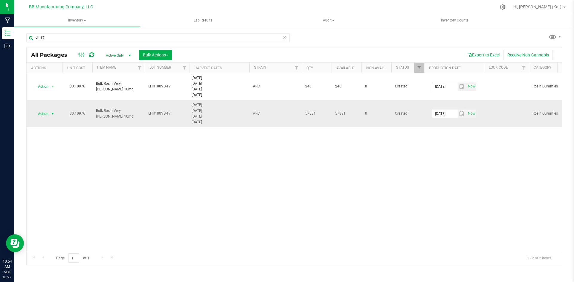
click at [44, 117] on span "Action" at bounding box center [41, 114] width 16 height 8
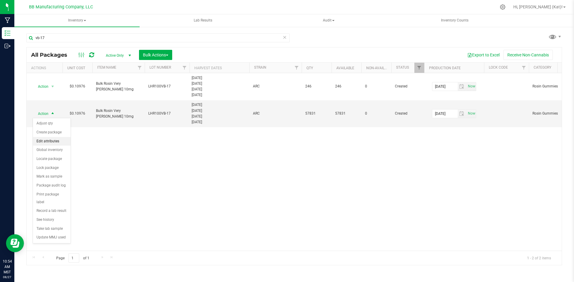
click at [54, 140] on li "Edit attributes" at bounding box center [52, 141] width 38 height 9
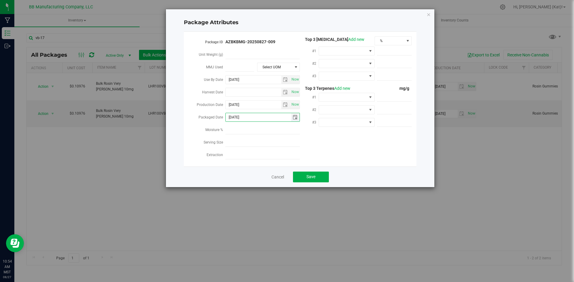
drag, startPoint x: 254, startPoint y: 113, endPoint x: 235, endPoint y: 119, distance: 20.6
click at [235, 119] on input "[DATE]" at bounding box center [258, 117] width 65 height 8
type input "[DATE]"
click at [316, 177] on button "Save" at bounding box center [311, 177] width 36 height 11
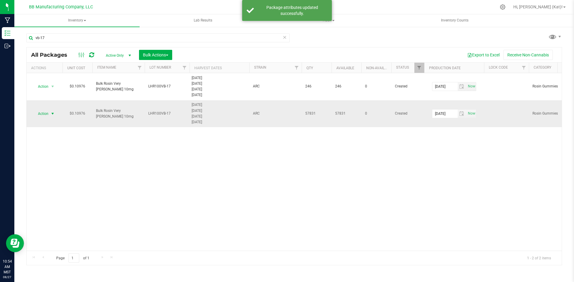
click at [47, 113] on span "Action" at bounding box center [41, 114] width 16 height 8
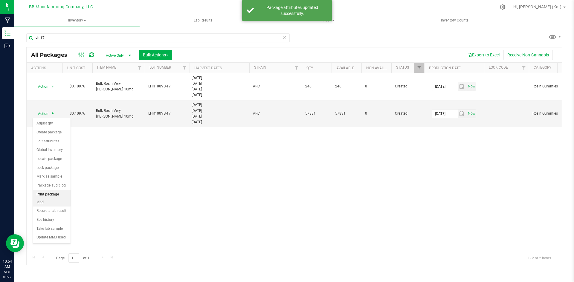
click at [55, 193] on li "Print package label" at bounding box center [52, 198] width 38 height 16
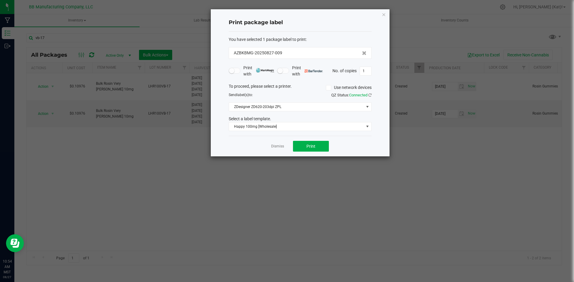
click at [276, 131] on div "You have selected 1 package label to print : AZBKBMG-20250827-009 Print with Pr…" at bounding box center [300, 84] width 143 height 105
click at [278, 127] on span "Happy 100mg [Wholesale]" at bounding box center [296, 127] width 135 height 8
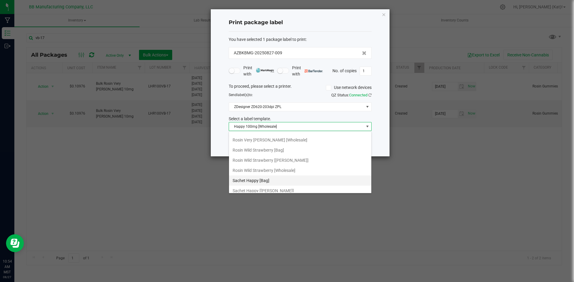
scroll to position [191, 0]
click at [277, 171] on li "Rosin Very [PERSON_NAME] [Wholesale]" at bounding box center [300, 170] width 142 height 10
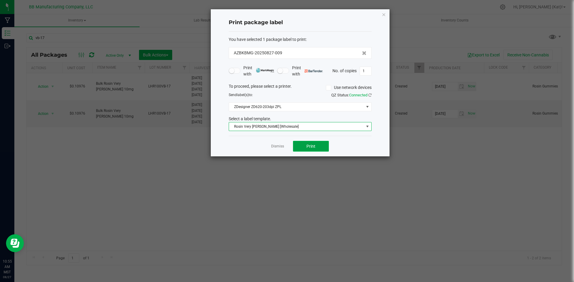
click at [310, 148] on span "Print" at bounding box center [310, 146] width 9 height 5
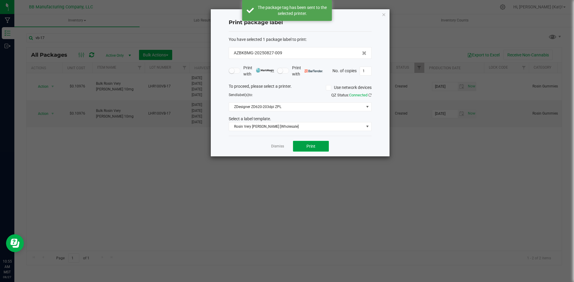
click at [310, 148] on span "Print" at bounding box center [310, 146] width 9 height 5
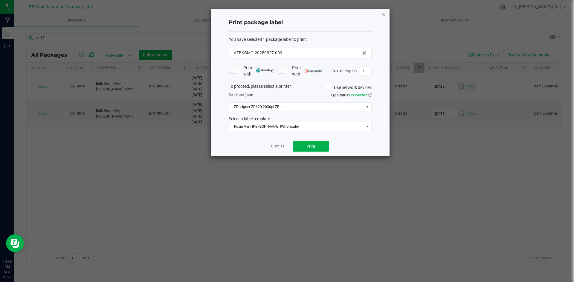
click at [384, 15] on icon "button" at bounding box center [384, 14] width 4 height 7
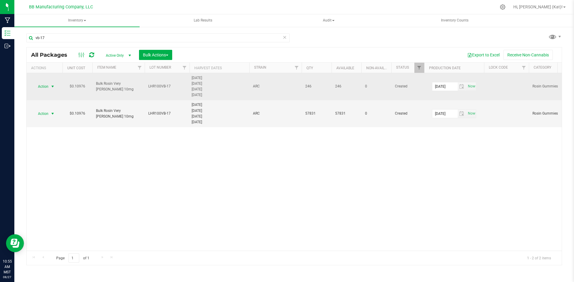
click at [46, 87] on span "Action" at bounding box center [41, 86] width 16 height 8
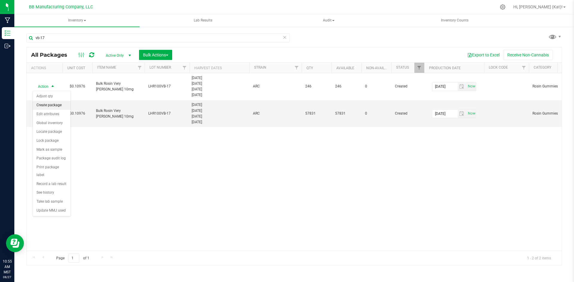
click at [59, 106] on li "Create package" at bounding box center [52, 105] width 38 height 9
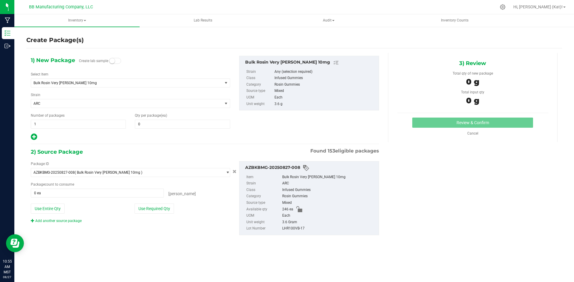
click at [117, 60] on span at bounding box center [115, 61] width 12 height 6
click at [156, 120] on span "0 0" at bounding box center [182, 124] width 95 height 9
click at [155, 126] on span at bounding box center [182, 124] width 95 height 9
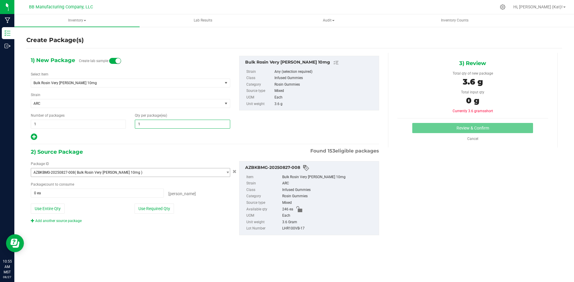
type input "10"
click at [155, 210] on button "Use Required Qty" at bounding box center [153, 209] width 39 height 10
type input "10 ea"
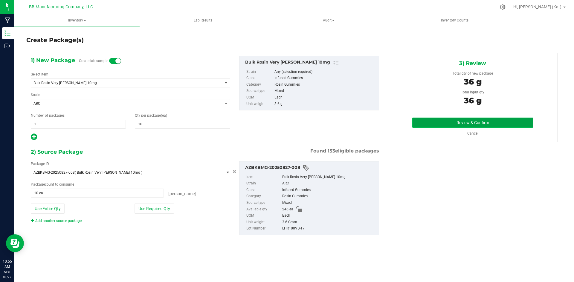
click at [431, 122] on button "Review & Confirm" at bounding box center [472, 123] width 121 height 10
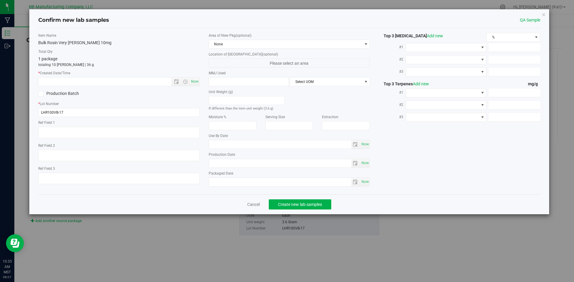
type textarea "45g"
type textarea "36g"
type textarea "4PG2A"
type input "10.0000"
type input "[DATE]"
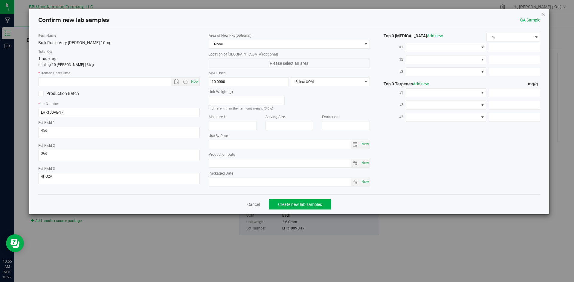
type input "[DATE]"
click at [197, 82] on span "Now" at bounding box center [194, 81] width 10 height 9
type input "[DATE] 10:55 AM"
click at [226, 47] on span "None" at bounding box center [285, 44] width 153 height 8
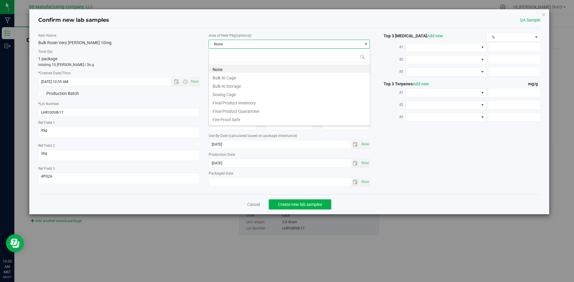
scroll to position [9, 161]
click at [243, 109] on li "Final Product Quarantine" at bounding box center [289, 110] width 161 height 8
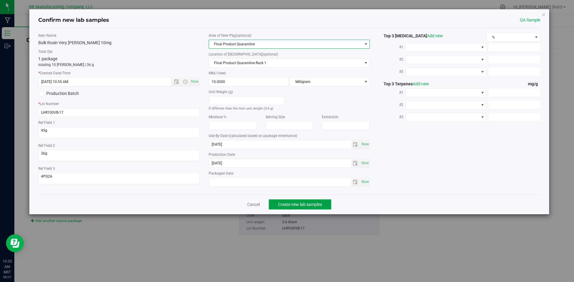
click at [296, 206] on span "Create new lab samples" at bounding box center [300, 204] width 44 height 5
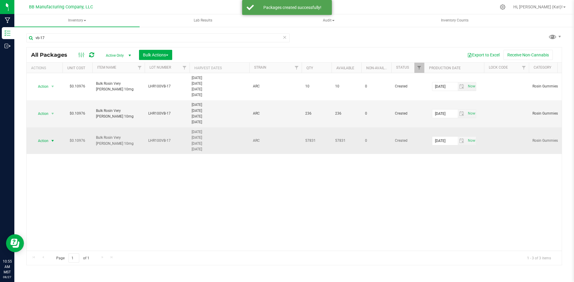
click at [45, 143] on span "Action" at bounding box center [41, 141] width 16 height 8
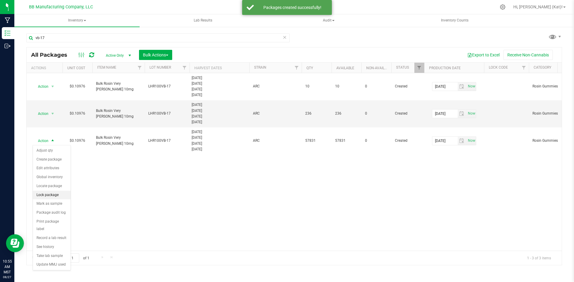
click at [59, 193] on li "Lock package" at bounding box center [52, 195] width 38 height 9
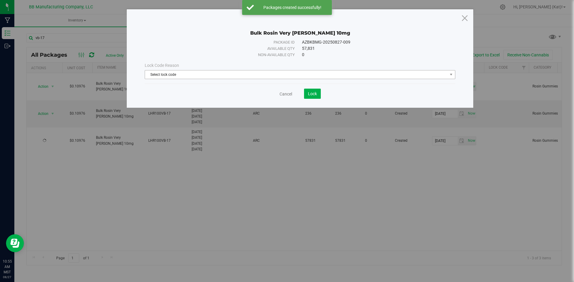
click at [167, 77] on span "Select lock code" at bounding box center [296, 75] width 302 height 8
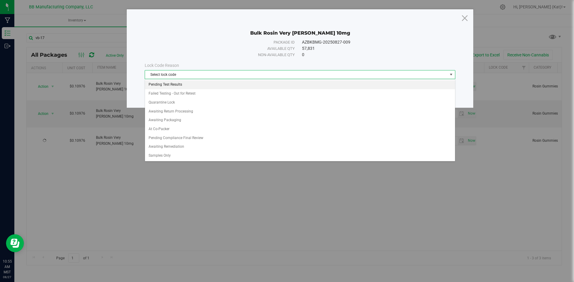
click at [174, 85] on li "Pending Test Results" at bounding box center [300, 84] width 310 height 9
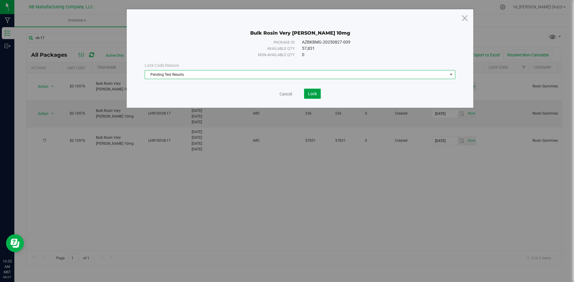
click at [311, 95] on span "Lock" at bounding box center [312, 93] width 9 height 5
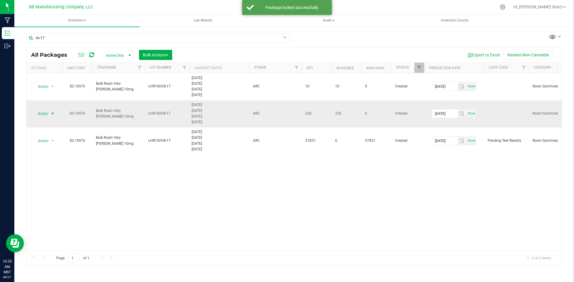
click at [45, 111] on span "Action" at bounding box center [41, 114] width 16 height 8
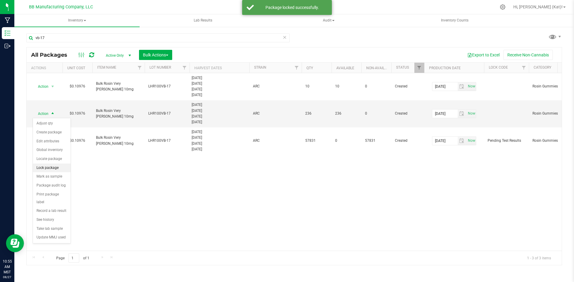
click at [58, 168] on li "Lock package" at bounding box center [52, 168] width 38 height 9
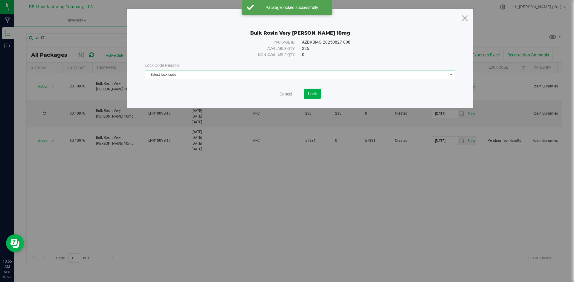
click at [210, 76] on span "Select lock code" at bounding box center [296, 75] width 302 height 8
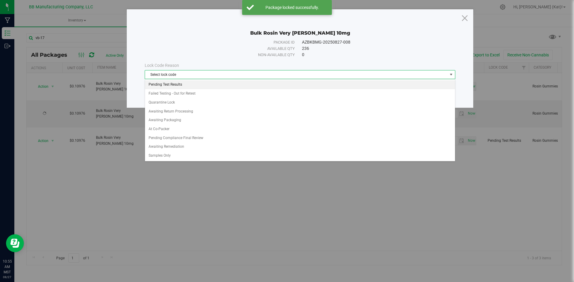
click at [196, 85] on li "Pending Test Results" at bounding box center [300, 84] width 310 height 9
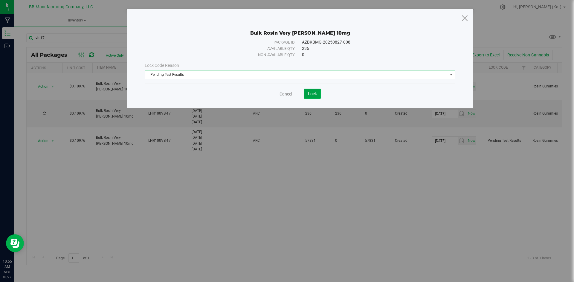
click at [313, 99] on button "Lock" at bounding box center [312, 94] width 17 height 10
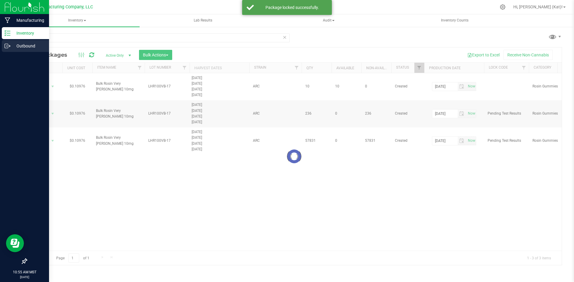
click at [17, 48] on p "Outbound" at bounding box center [28, 45] width 36 height 7
click at [20, 48] on p "Outbound" at bounding box center [28, 45] width 36 height 7
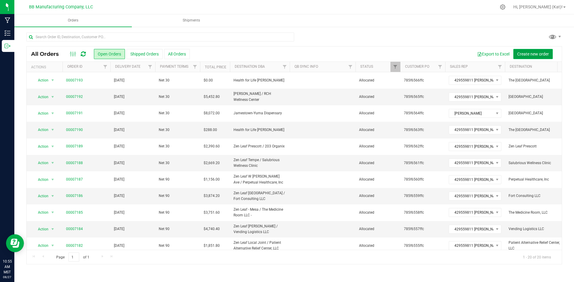
click at [531, 50] on button "Create new order" at bounding box center [532, 54] width 39 height 10
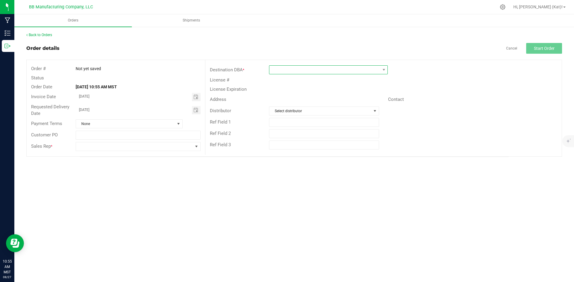
click at [275, 71] on span at bounding box center [324, 70] width 111 height 8
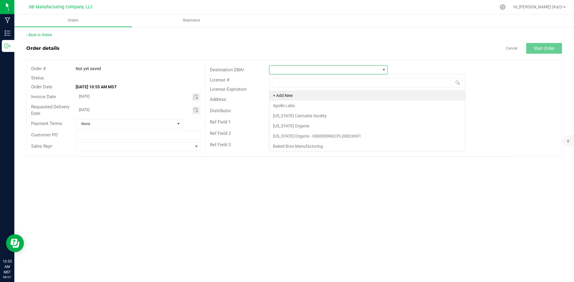
scroll to position [9, 119]
click at [198, 111] on span "Toggle calendar" at bounding box center [195, 110] width 5 height 5
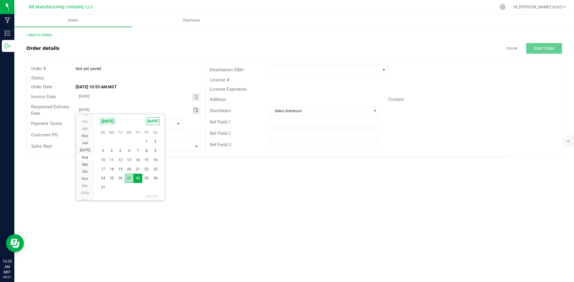
click at [129, 179] on span "27" at bounding box center [129, 178] width 9 height 9
type input "[DATE]"
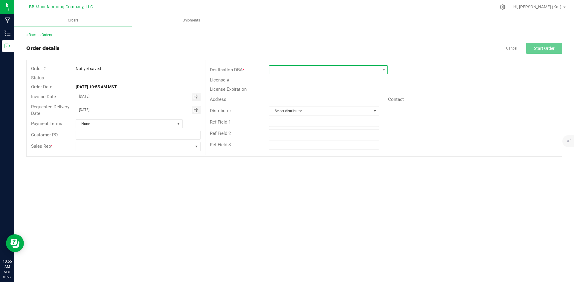
click at [282, 71] on span at bounding box center [324, 70] width 111 height 8
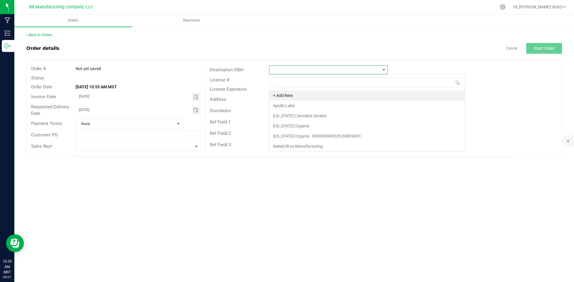
scroll to position [9, 119]
click at [304, 105] on li "Apollo Labs" at bounding box center [366, 106] width 195 height 10
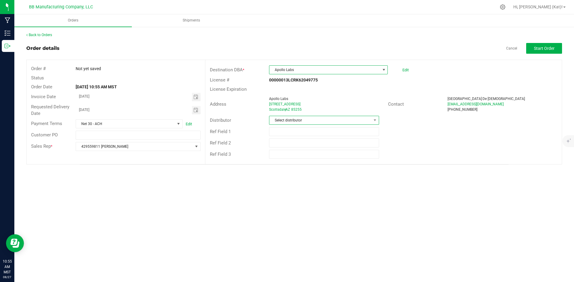
click at [311, 118] on span "Select distributor" at bounding box center [320, 120] width 102 height 8
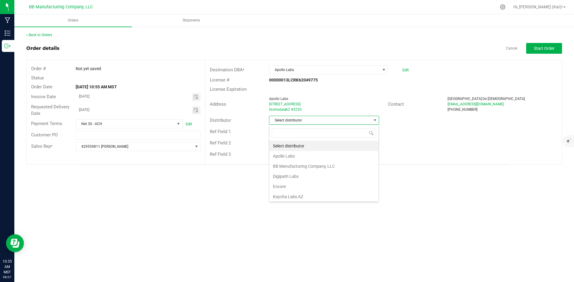
scroll to position [9, 110]
click at [308, 166] on li "BB Manufacturing Company, LLC" at bounding box center [323, 166] width 109 height 10
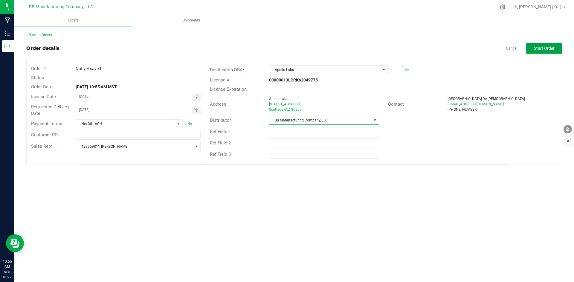
click at [533, 51] on button "Start Order" at bounding box center [544, 48] width 36 height 11
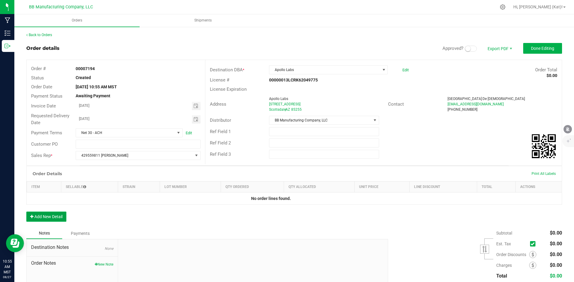
click at [47, 221] on button "Add New Detail" at bounding box center [46, 217] width 40 height 10
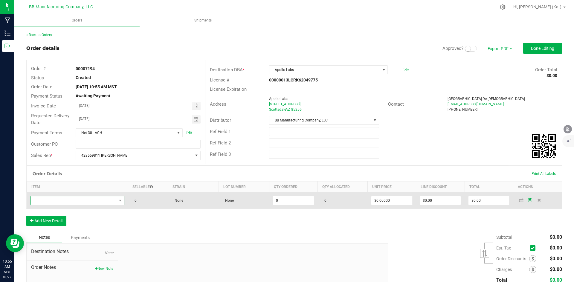
click at [101, 201] on span "NO DATA FOUND" at bounding box center [74, 201] width 86 height 8
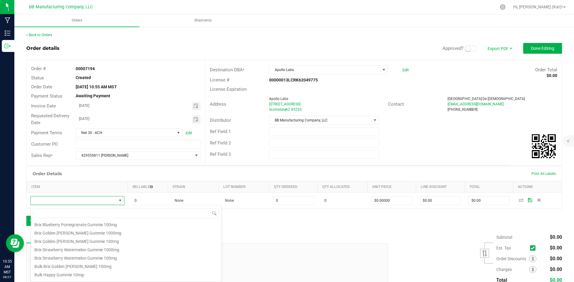
scroll to position [60, 0]
click at [89, 242] on li "Bulk Happy Gummie 10mg-" at bounding box center [126, 241] width 191 height 8
type input "0 ea"
type input "$1.00000"
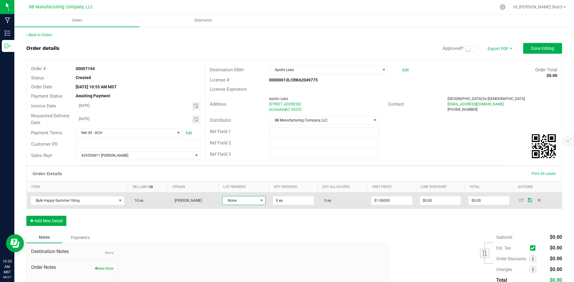
click at [223, 201] on span "None" at bounding box center [239, 201] width 35 height 8
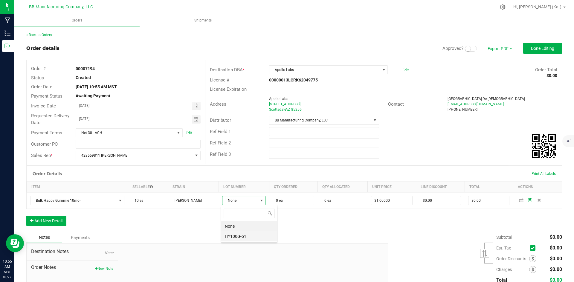
scroll to position [9, 43]
click at [260, 238] on li "HY100G-51" at bounding box center [249, 237] width 56 height 10
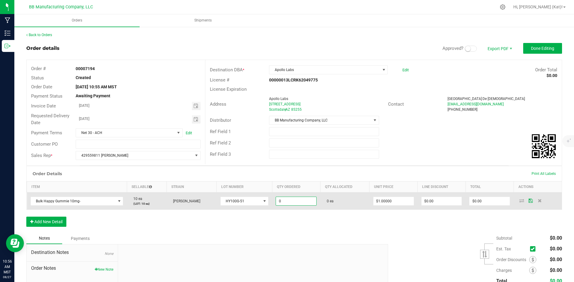
click at [310, 203] on input "0" at bounding box center [296, 201] width 40 height 8
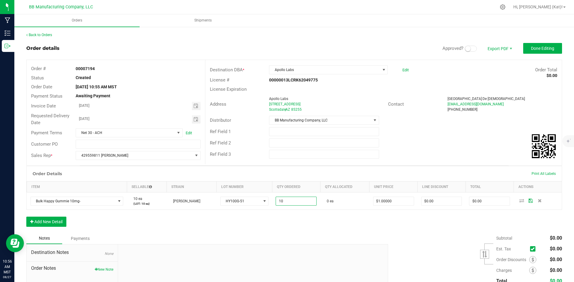
type input "10 ea"
type input "$10.00"
click at [314, 228] on div "Order Details Print All Labels Item Sellable Strain Lot Number Qty Ordered Qty …" at bounding box center [294, 199] width 536 height 67
click at [470, 49] on span at bounding box center [471, 49] width 12 height 6
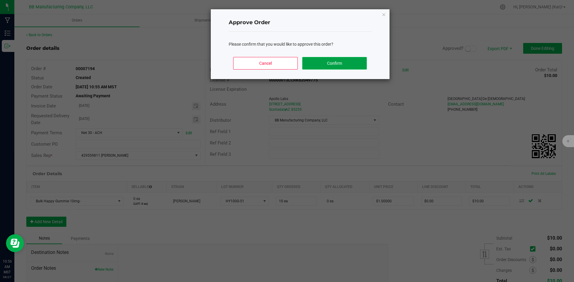
click at [351, 62] on button "Confirm" at bounding box center [334, 63] width 64 height 13
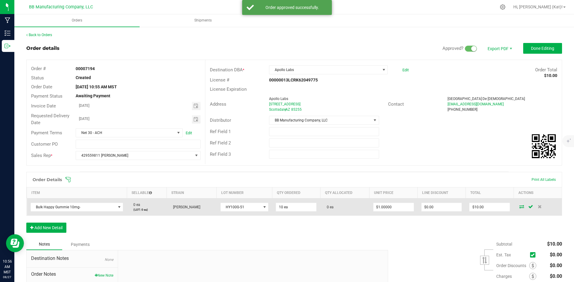
click at [519, 206] on icon at bounding box center [521, 207] width 5 height 4
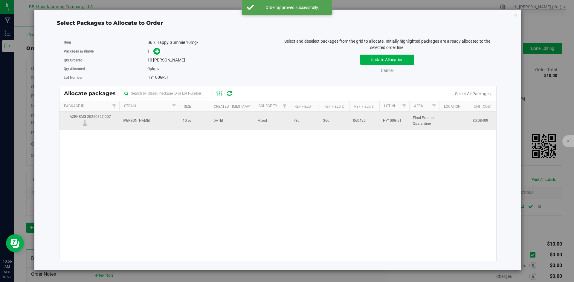
click at [237, 116] on td "[DATE]" at bounding box center [231, 121] width 45 height 18
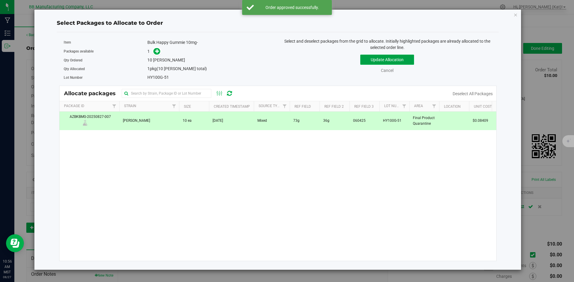
click at [374, 60] on button "Update Allocation" at bounding box center [387, 60] width 54 height 10
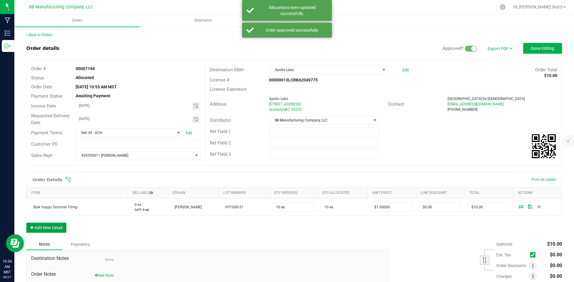
click at [56, 224] on button "Add New Detail" at bounding box center [46, 228] width 40 height 10
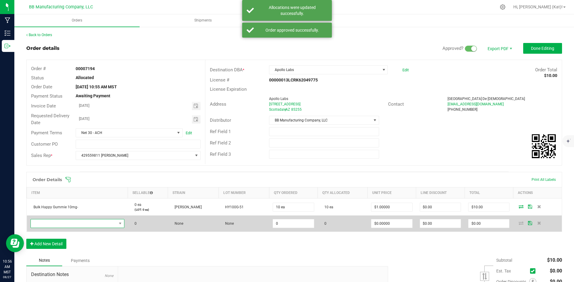
click at [68, 224] on span "NO DATA FOUND" at bounding box center [74, 224] width 86 height 8
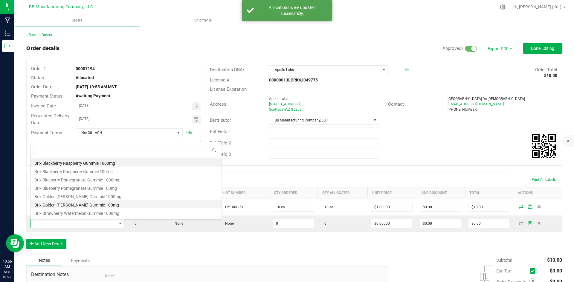
scroll to position [30, 0]
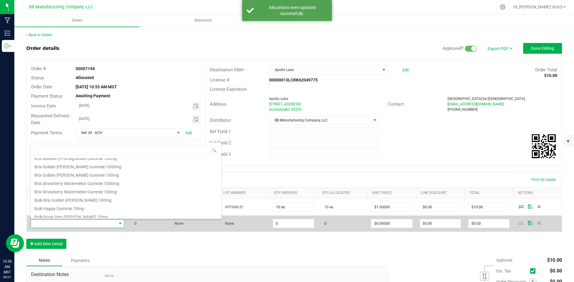
click at [91, 218] on li "Bulk Rosin Very [PERSON_NAME] 10mg" at bounding box center [126, 216] width 191 height 8
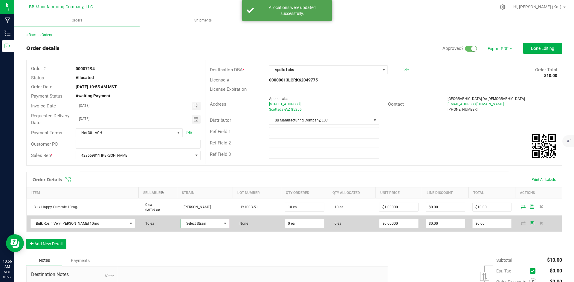
click at [203, 225] on span "Select Strain" at bounding box center [201, 224] width 40 height 8
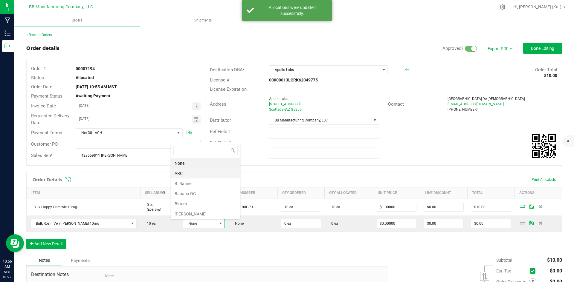
click at [199, 177] on li "ARC" at bounding box center [205, 174] width 69 height 10
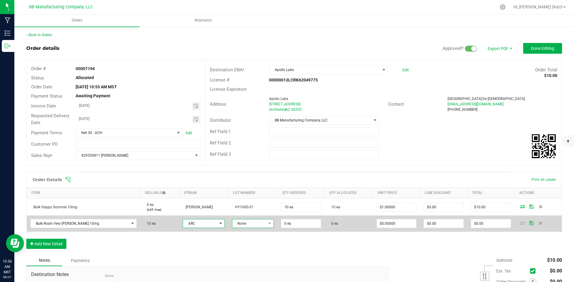
click at [246, 225] on span "None" at bounding box center [249, 224] width 34 height 8
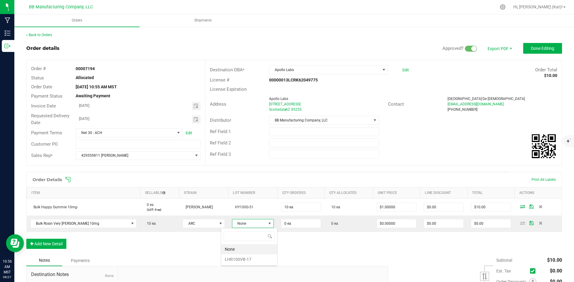
drag, startPoint x: 251, startPoint y: 256, endPoint x: 265, endPoint y: 246, distance: 17.6
click at [251, 256] on li "LHR100VB-17" at bounding box center [249, 260] width 56 height 10
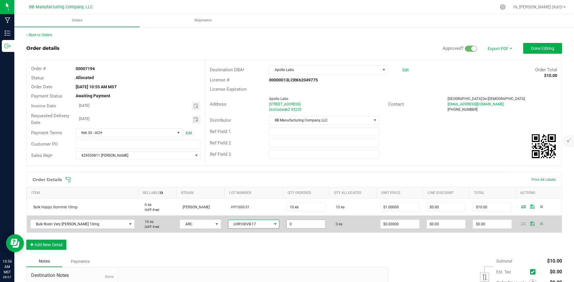
click at [307, 224] on input "0" at bounding box center [306, 224] width 39 height 8
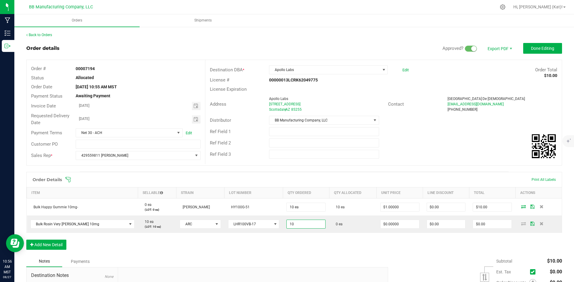
type input "10 ea"
drag, startPoint x: 310, startPoint y: 250, endPoint x: 352, endPoint y: 254, distance: 42.6
click at [310, 250] on div "Order Details Print All Labels Item Sellable Strain Lot Number Qty Ordered Qty …" at bounding box center [294, 214] width 536 height 84
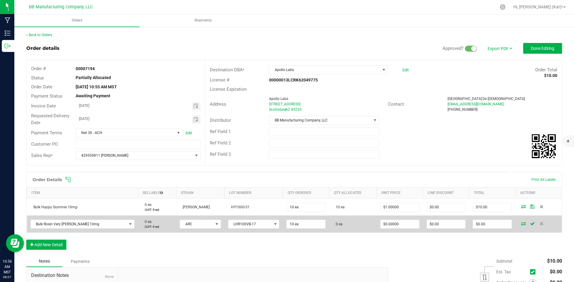
click at [521, 224] on icon at bounding box center [523, 224] width 5 height 4
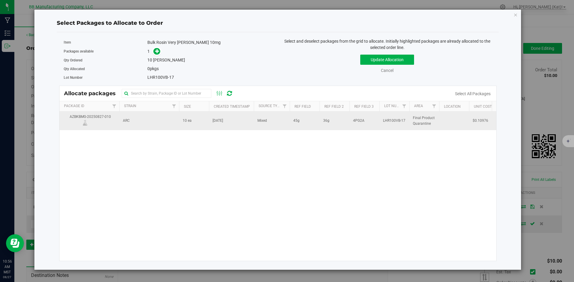
click at [254, 125] on td "Mixed" at bounding box center [272, 121] width 36 height 18
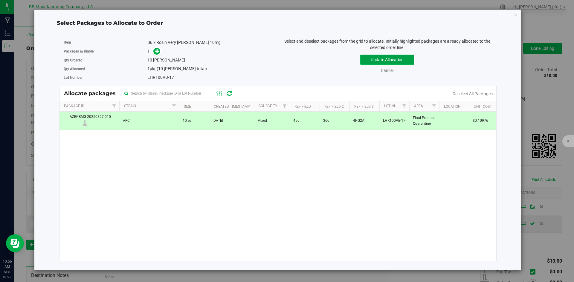
click at [375, 59] on button "Update Allocation" at bounding box center [387, 60] width 54 height 10
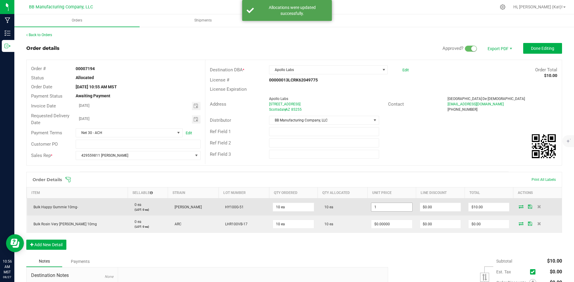
click at [389, 207] on input "1" at bounding box center [391, 207] width 41 height 8
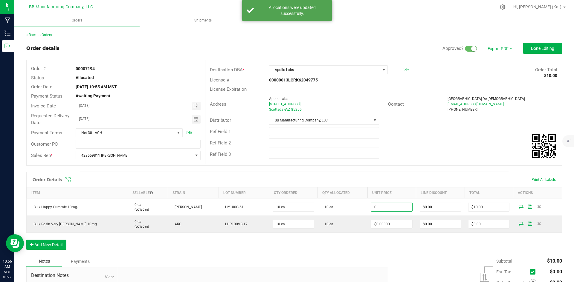
type input "$0.00000"
type input "$0.00"
click at [389, 251] on div "Order Details Print All Labels Item Sellable Strain Lot Number Qty Ordered Qty …" at bounding box center [294, 214] width 536 height 84
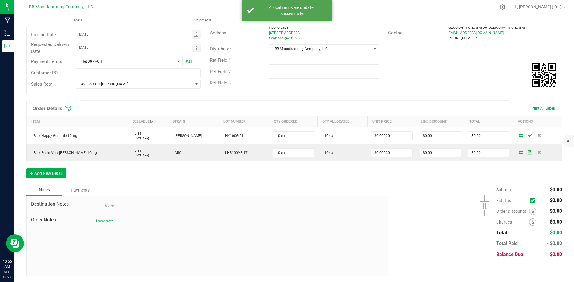
scroll to position [72, 0]
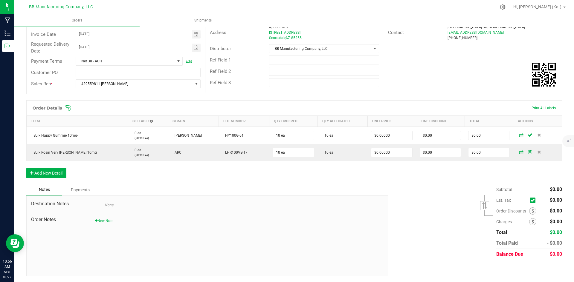
click at [103, 220] on button "New Note" at bounding box center [104, 220] width 19 height 5
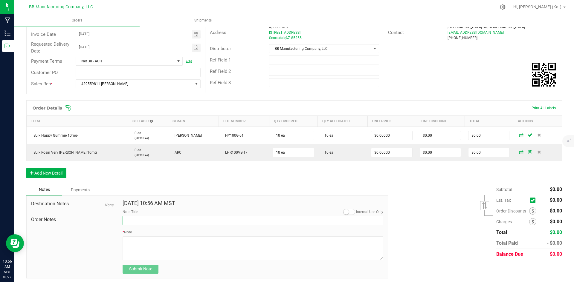
click at [159, 221] on input "Note Title" at bounding box center [253, 220] width 261 height 9
paste input "Get on I-17 N from W [GEOGRAPHIC_DATA] Follow I-[GEOGRAPHIC_DATA] E to E [GEOGR…"
type input "Directions to Apollo Labs"
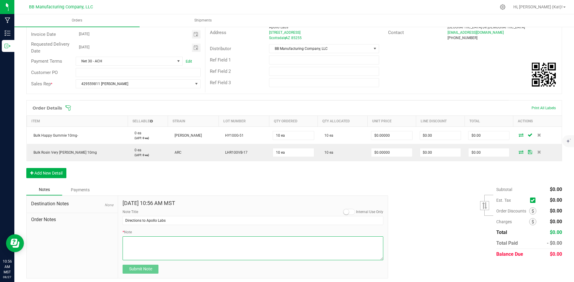
click at [183, 238] on textarea "* Note" at bounding box center [253, 249] width 261 height 24
paste textarea "Get on I-17 N from W [GEOGRAPHIC_DATA] Follow I-[GEOGRAPHIC_DATA] E to E [GEOGR…"
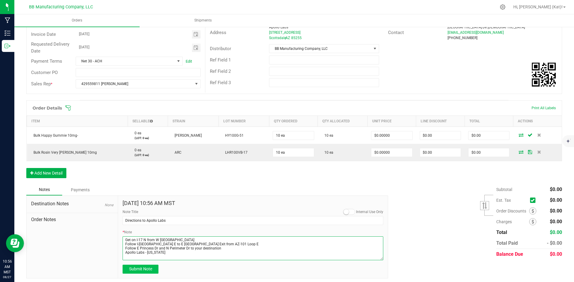
type textarea "Get on I-17 N from W [GEOGRAPHIC_DATA] Follow I-[GEOGRAPHIC_DATA] E to E [GEOGR…"
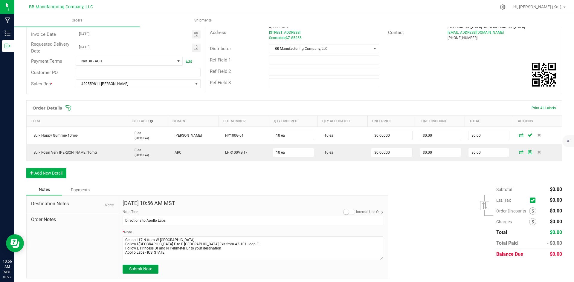
click at [146, 269] on span "Submit Note" at bounding box center [140, 269] width 23 height 5
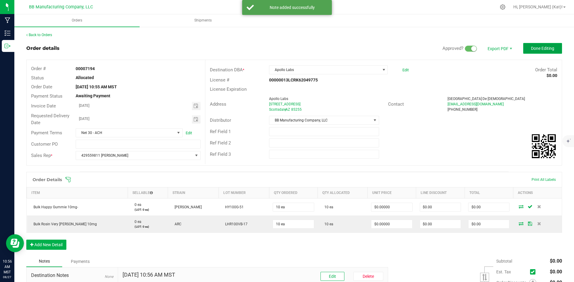
click at [539, 50] on span "Done Editing" at bounding box center [542, 48] width 23 height 5
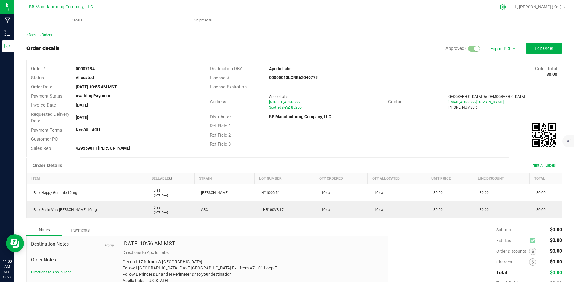
click at [507, 4] on div at bounding box center [503, 7] width 8 height 6
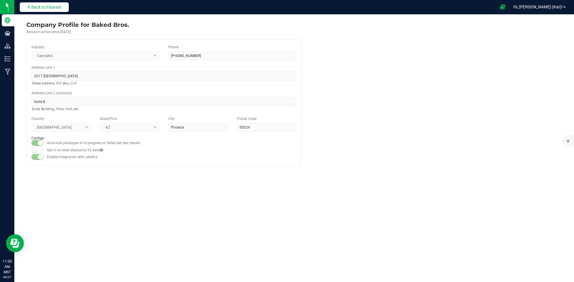
click at [56, 7] on span "Back to Flourish" at bounding box center [46, 7] width 30 height 5
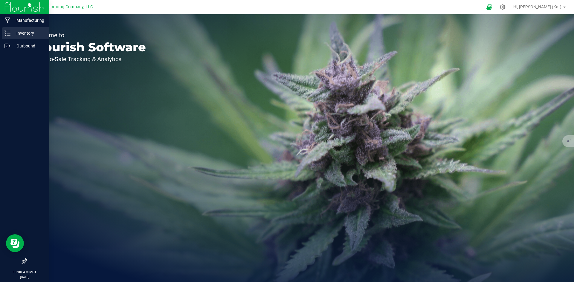
click at [16, 31] on p "Inventory" at bounding box center [28, 33] width 36 height 7
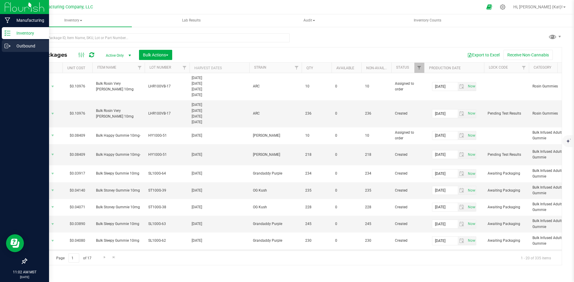
click at [30, 43] on p "Outbound" at bounding box center [28, 45] width 36 height 7
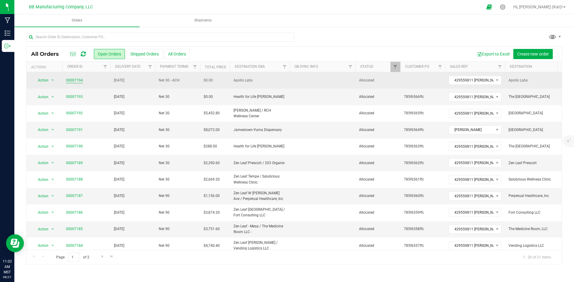
click at [71, 78] on link "00007194" at bounding box center [74, 81] width 17 height 6
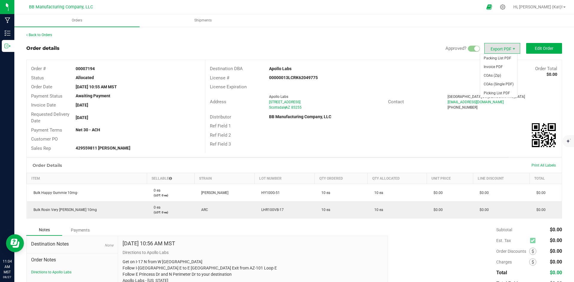
click at [497, 48] on span "Export PDF" at bounding box center [502, 48] width 36 height 11
click at [499, 64] on span "Invoice PDF" at bounding box center [498, 67] width 37 height 9
